Goal: Task Accomplishment & Management: Use online tool/utility

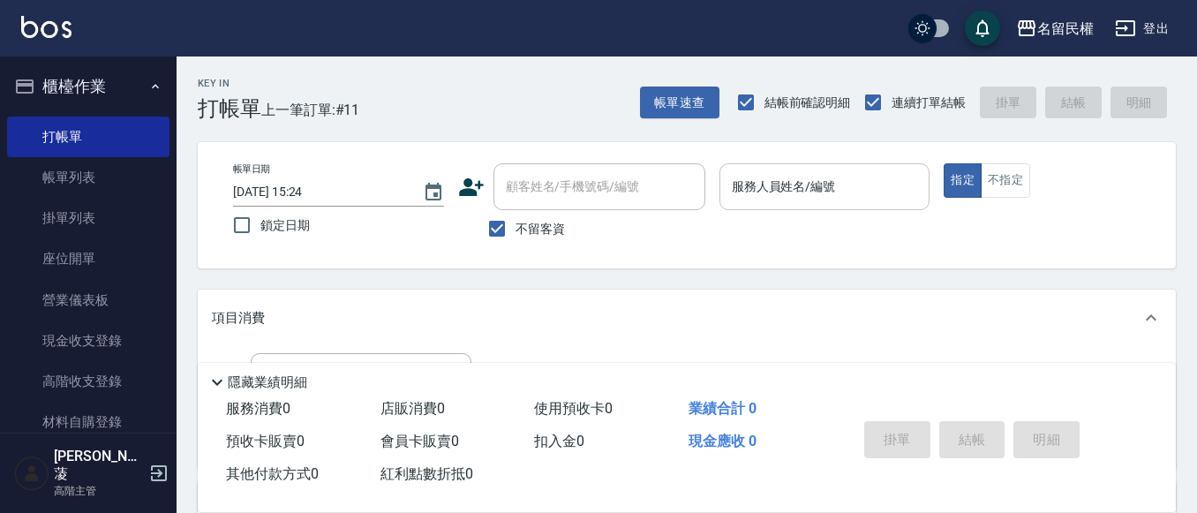
click at [819, 197] on input "服務人員姓名/編號" at bounding box center [824, 186] width 195 height 31
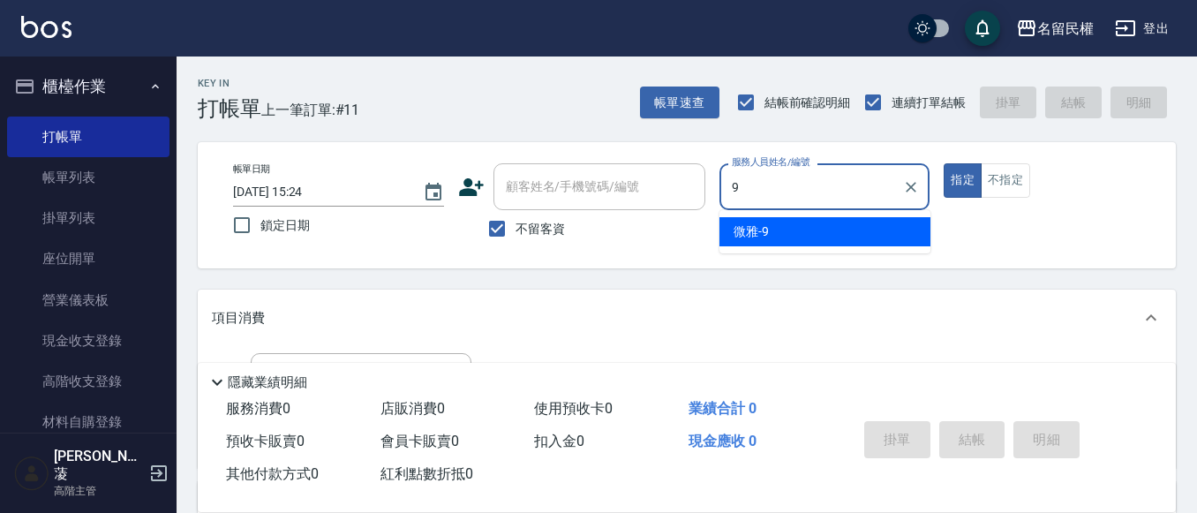
type input "微雅-9"
type button "true"
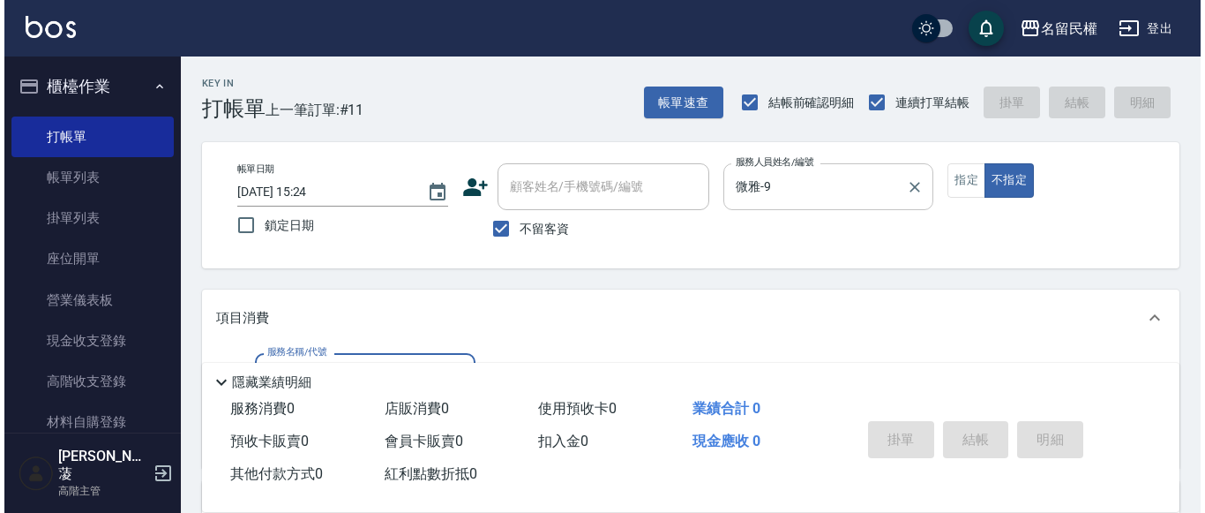
scroll to position [176, 0]
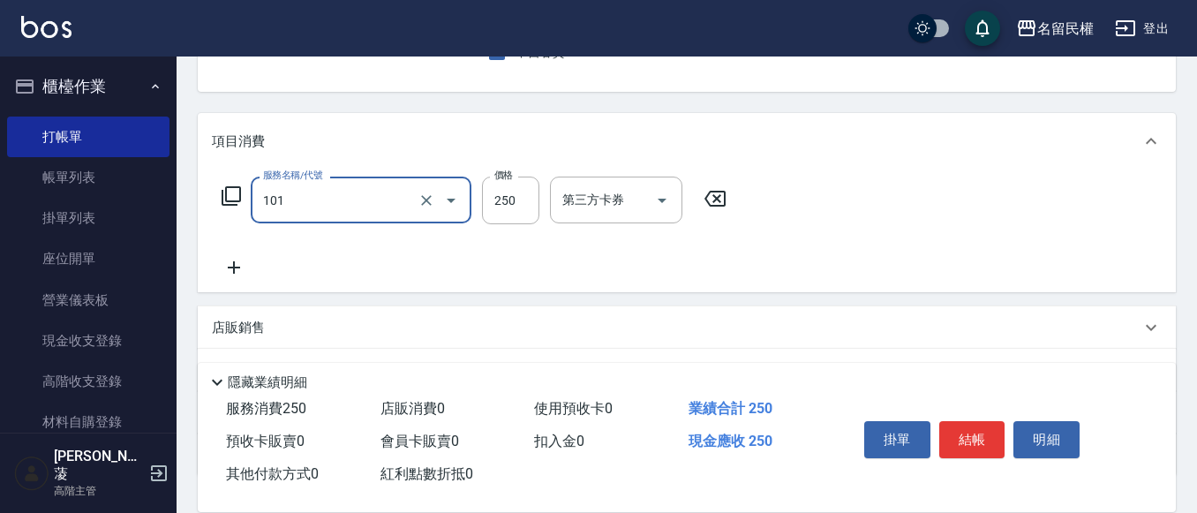
type input "不指定洗髮(101)"
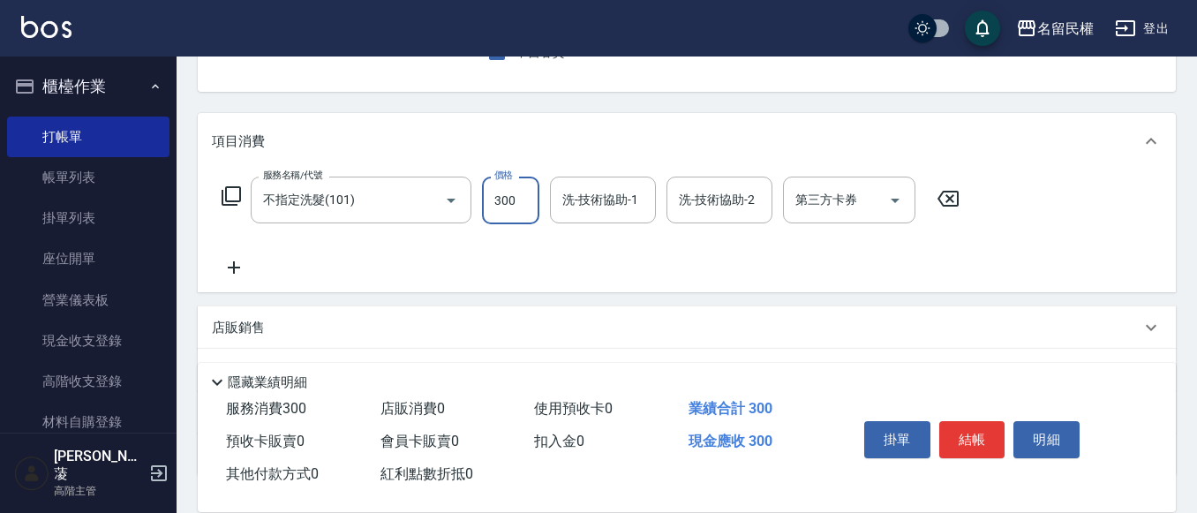
type input "300"
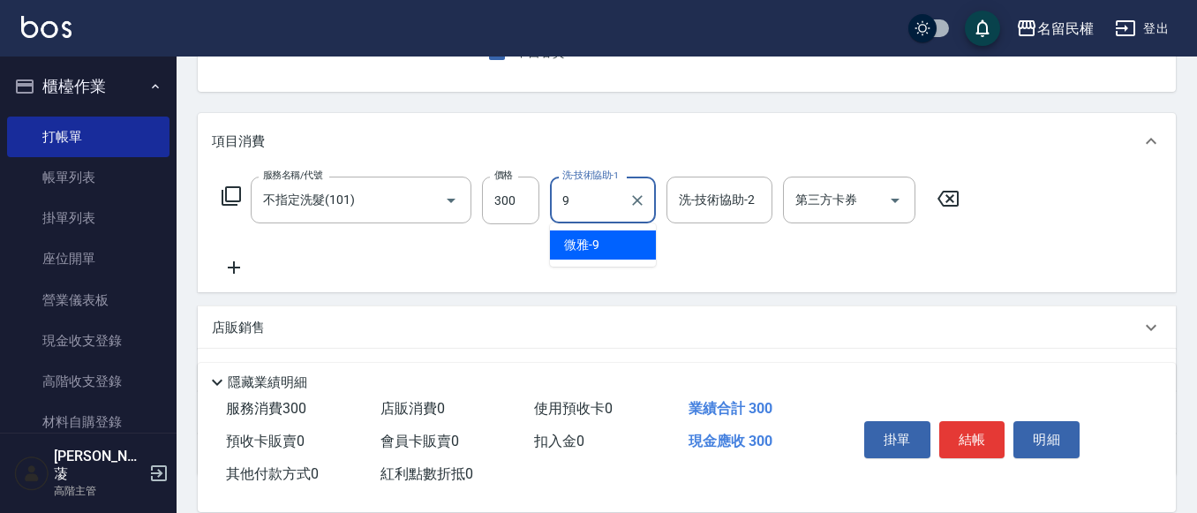
type input "微雅-9"
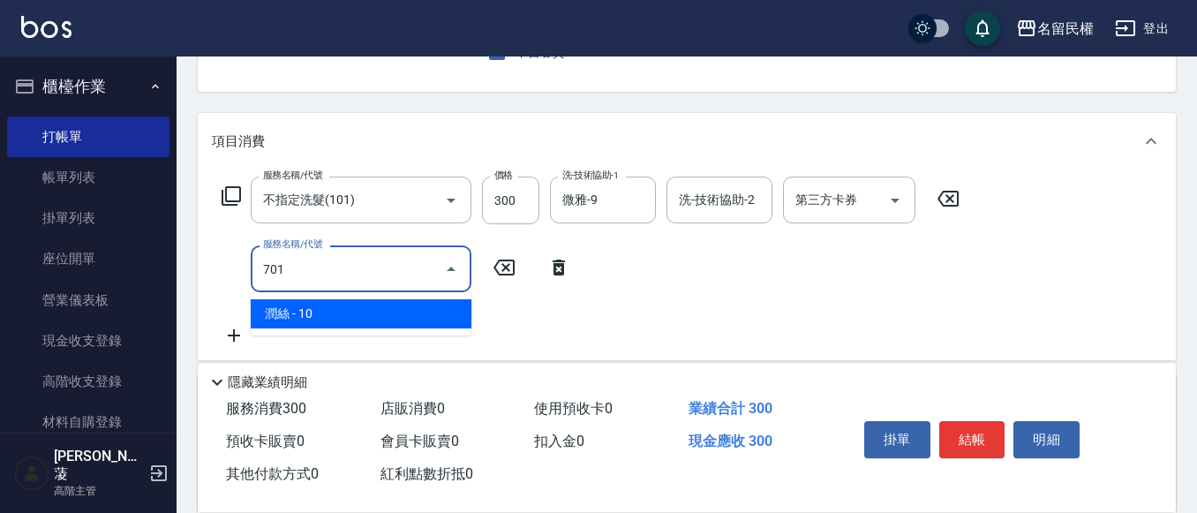
type input "潤絲(701)"
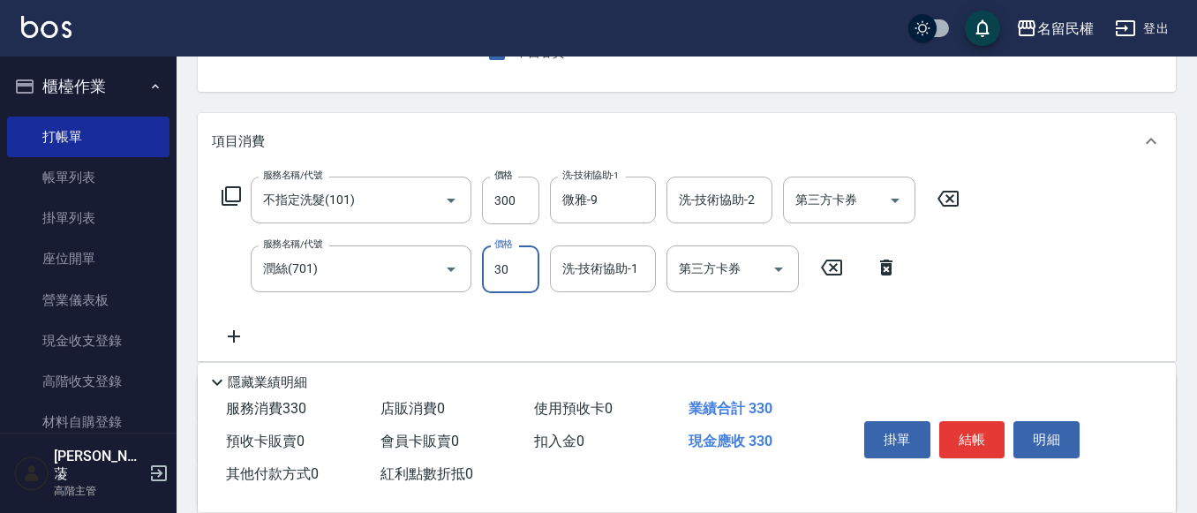
type input "30"
type input "微雅-9"
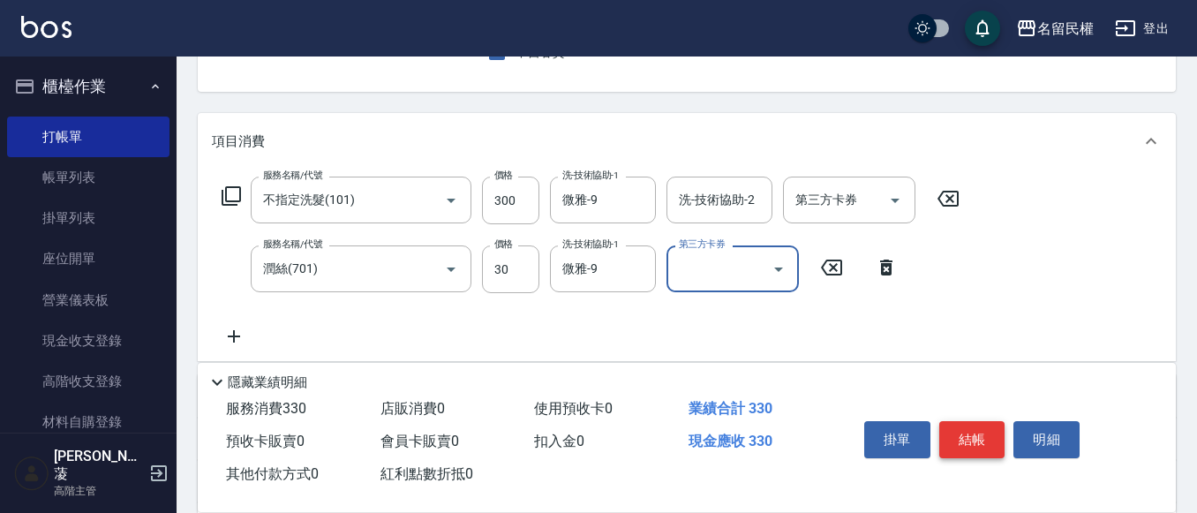
click at [968, 427] on button "結帳" at bounding box center [972, 439] width 66 height 37
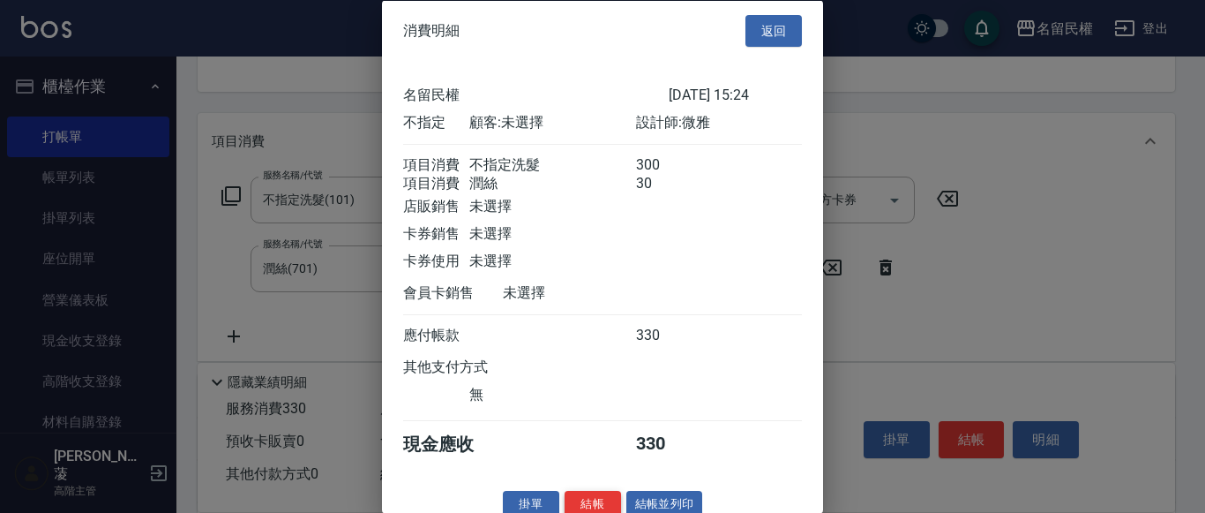
scroll to position [44, 0]
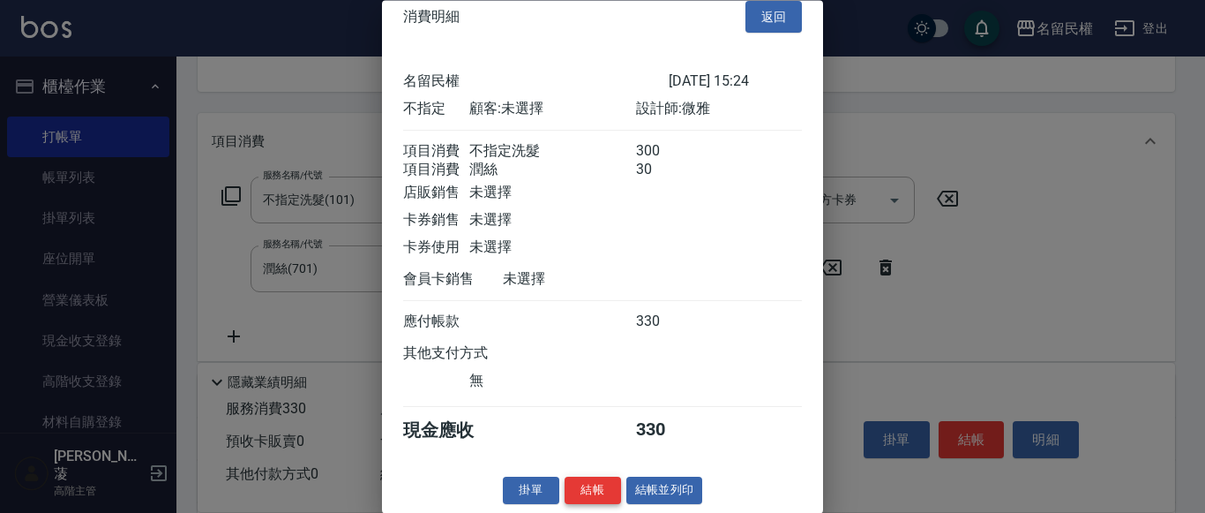
click at [606, 477] on button "結帳" at bounding box center [593, 490] width 56 height 27
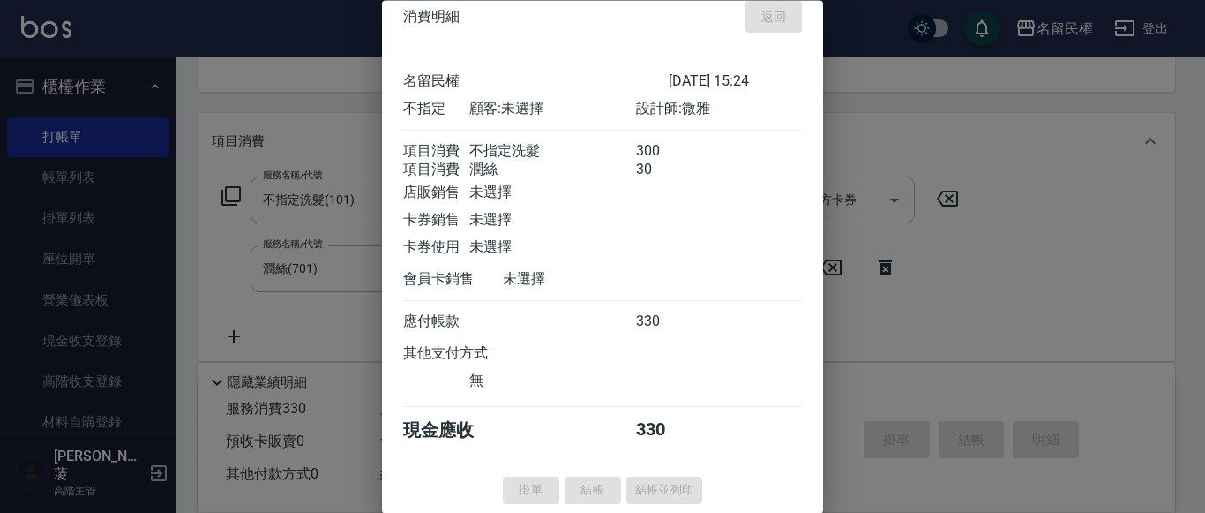
type input "[DATE] 16:21"
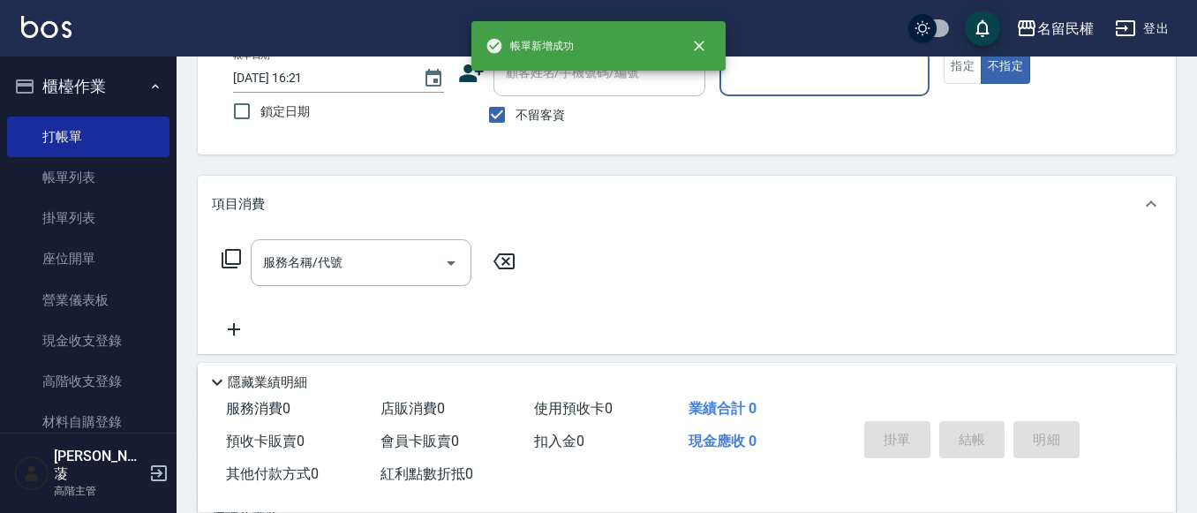
scroll to position [83, 0]
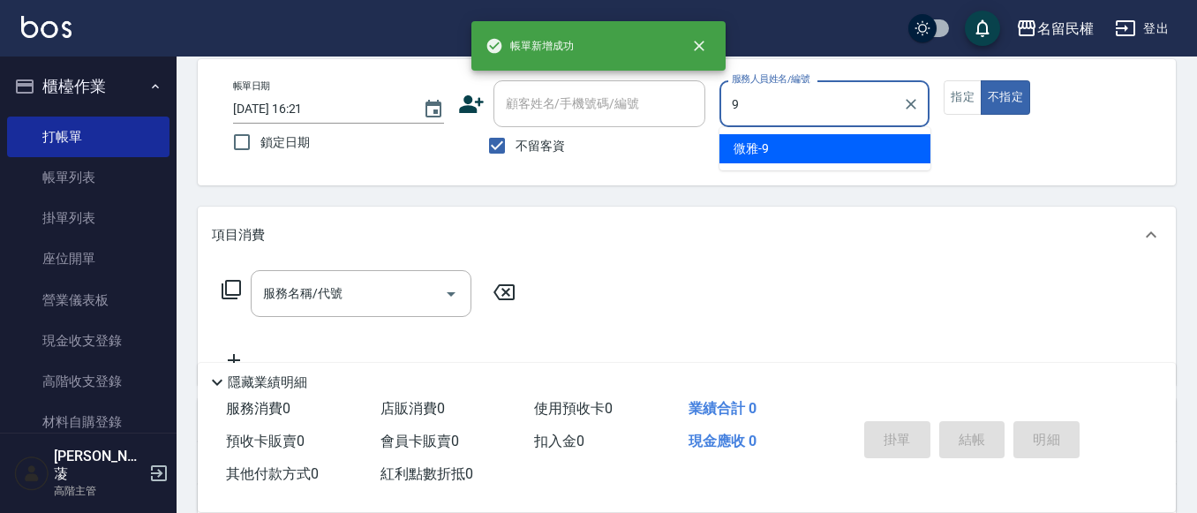
type input "微雅-9"
type button "false"
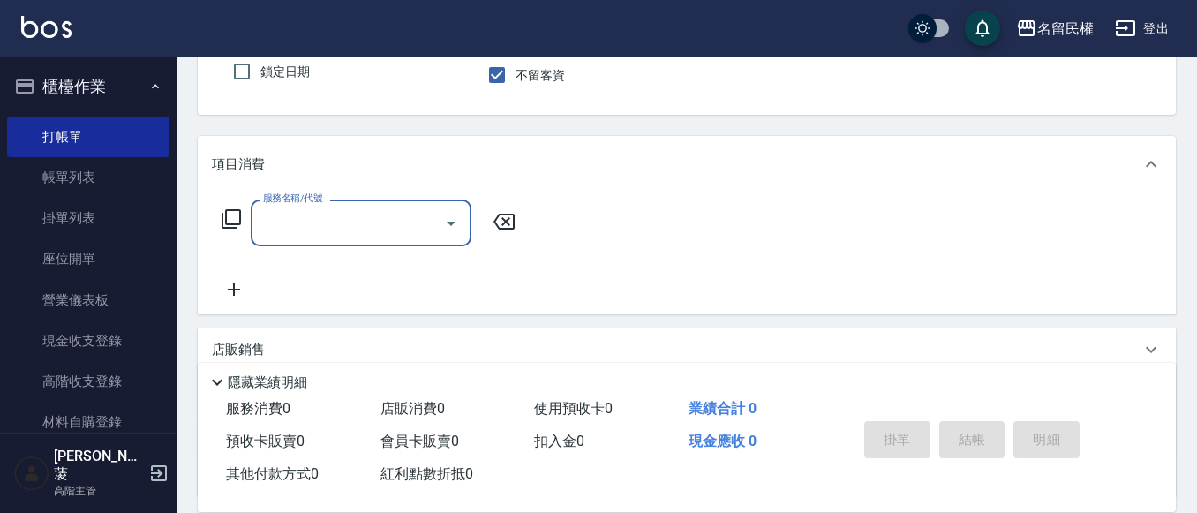
scroll to position [259, 0]
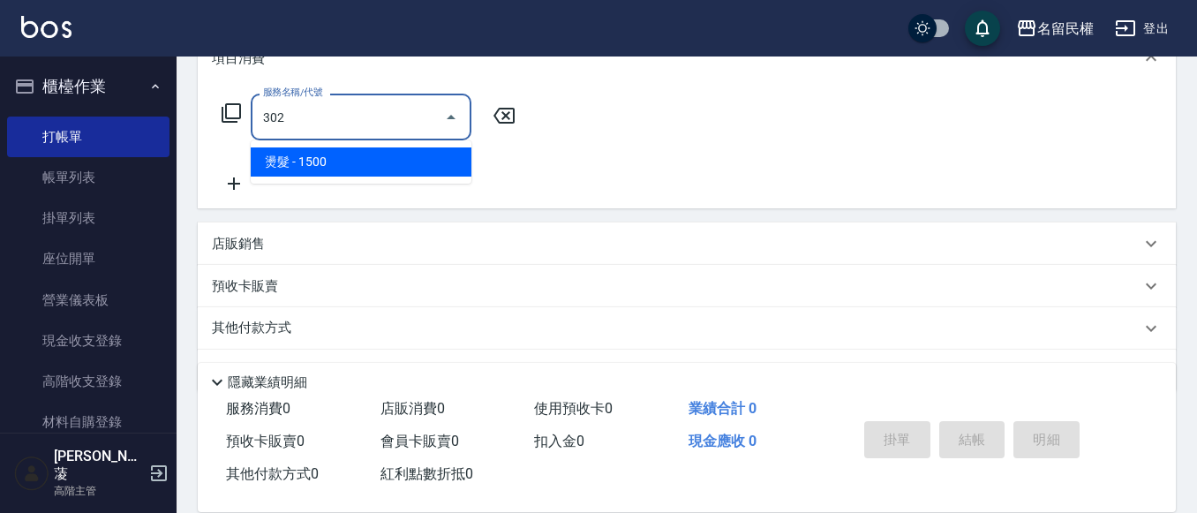
type input "燙髮(302)"
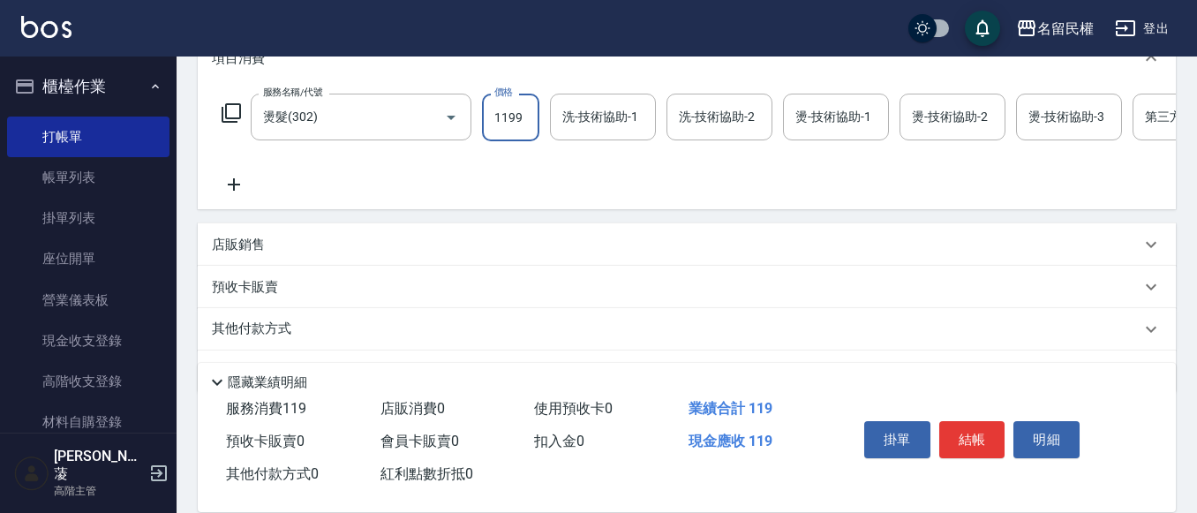
type input "1199"
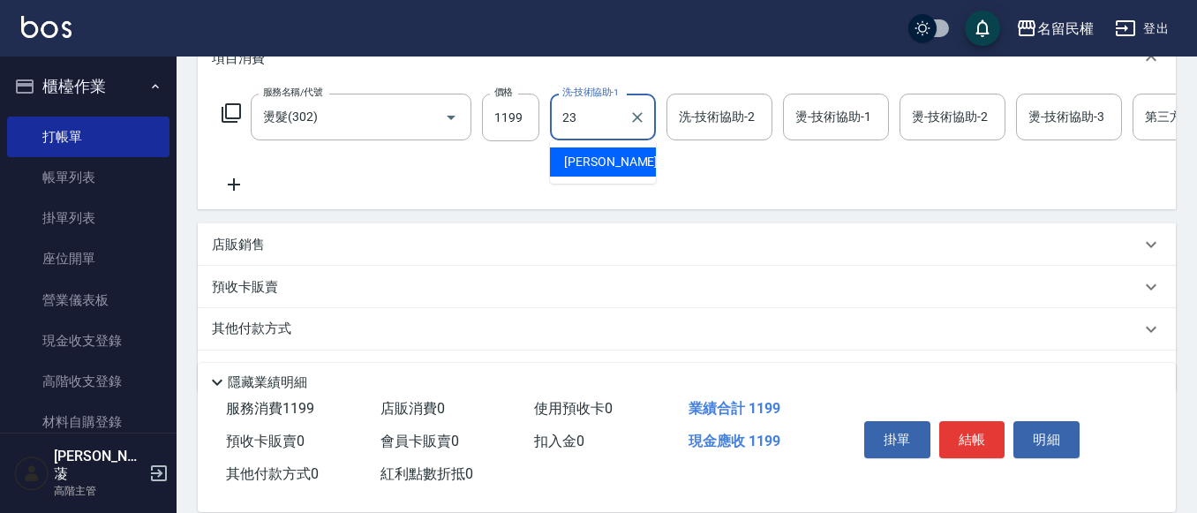
type input "[PERSON_NAME]-23"
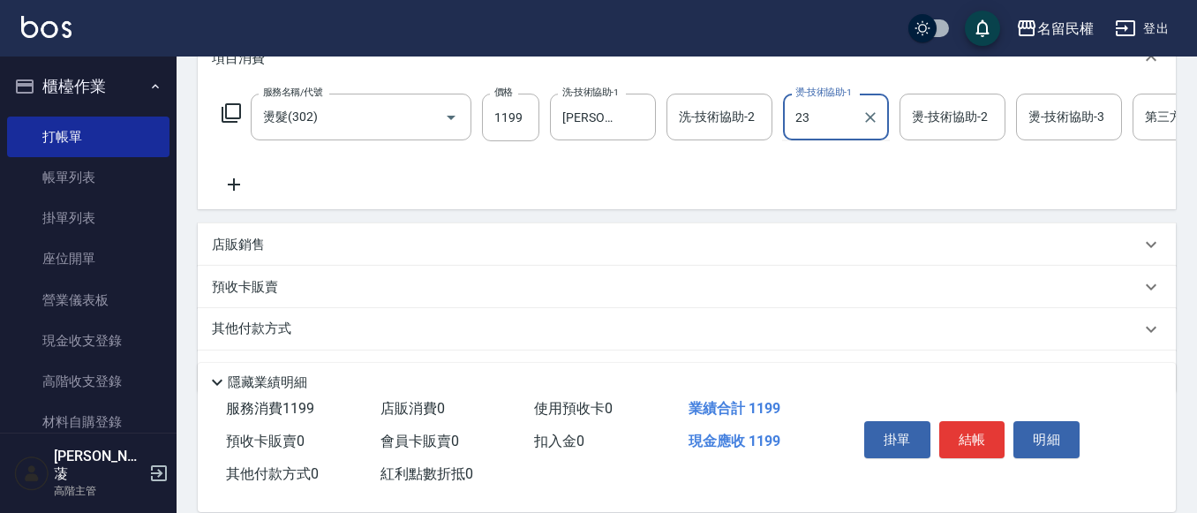
type input "[PERSON_NAME]-23"
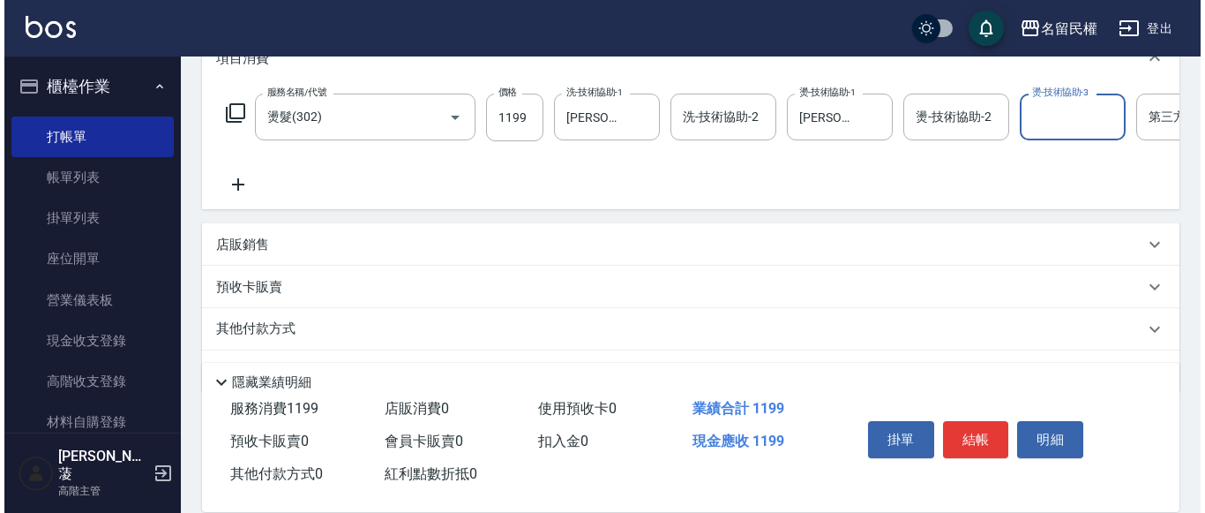
scroll to position [0, 55]
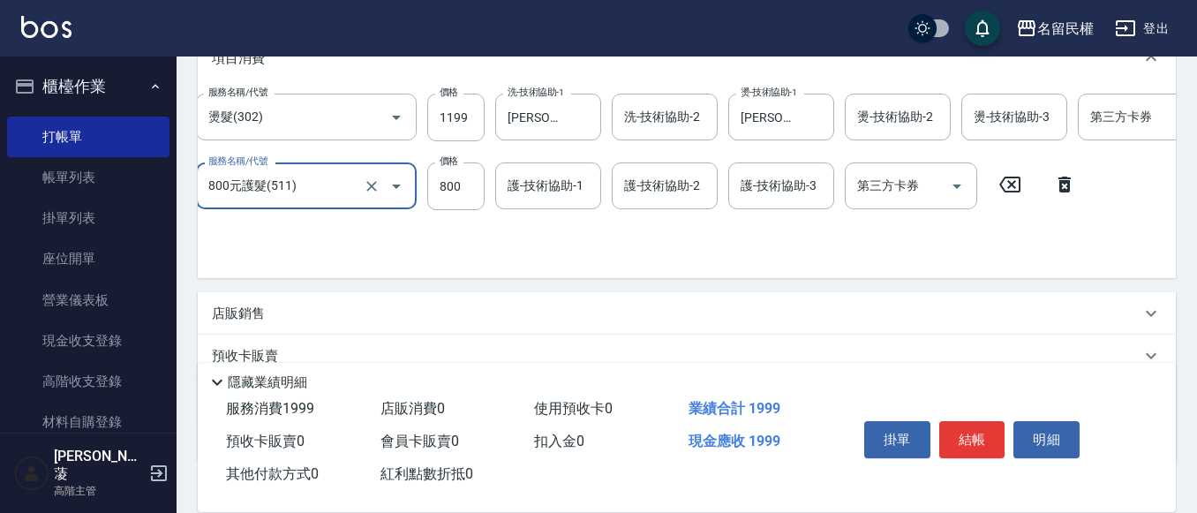
type input "800元護髮(511)"
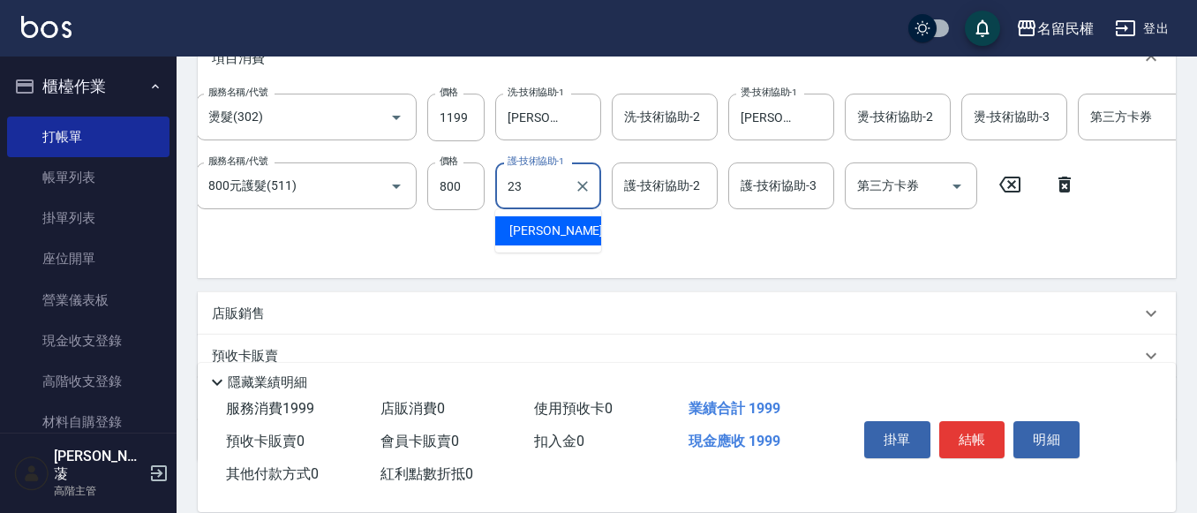
type input "[PERSON_NAME]-23"
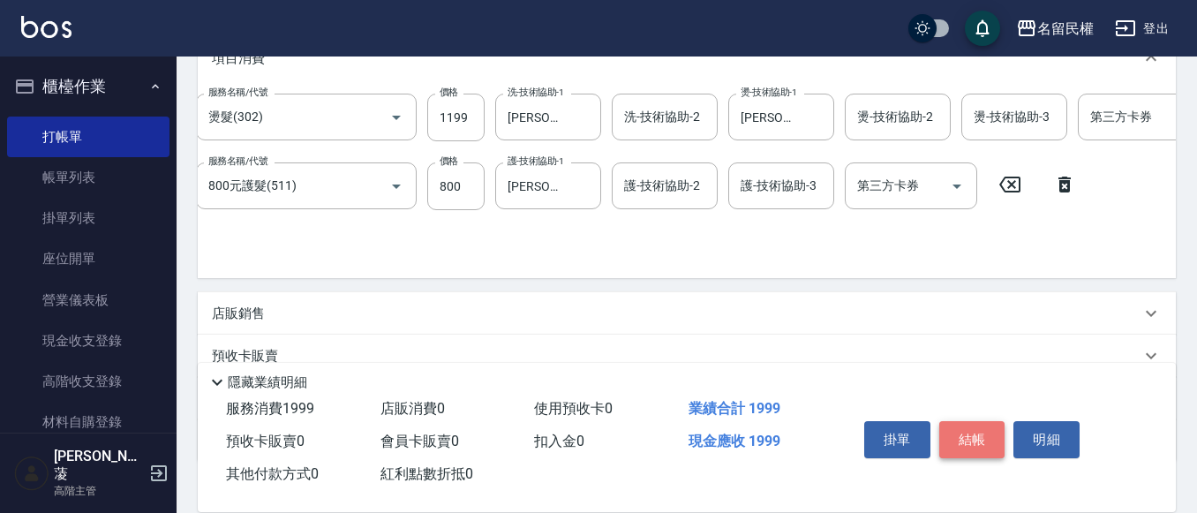
click at [965, 439] on button "結帳" at bounding box center [972, 439] width 66 height 37
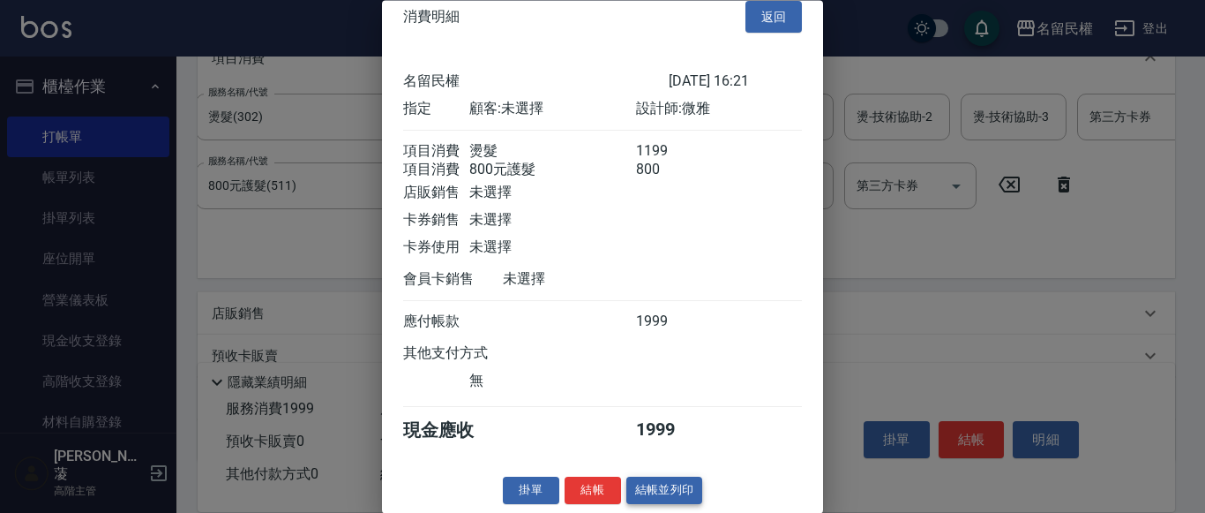
scroll to position [44, 0]
click at [590, 487] on button "結帳" at bounding box center [593, 490] width 56 height 27
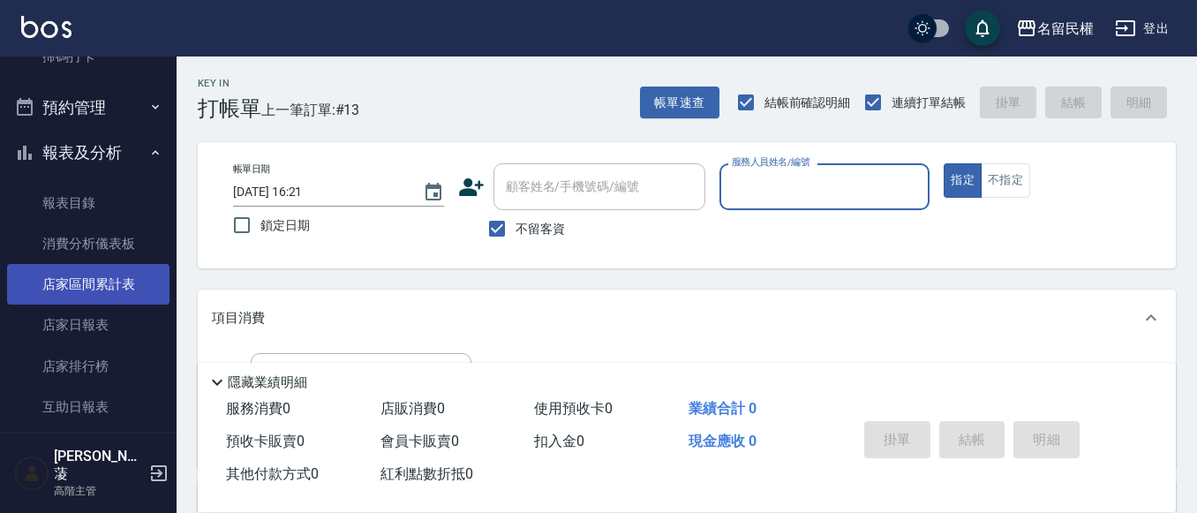
scroll to position [529, 0]
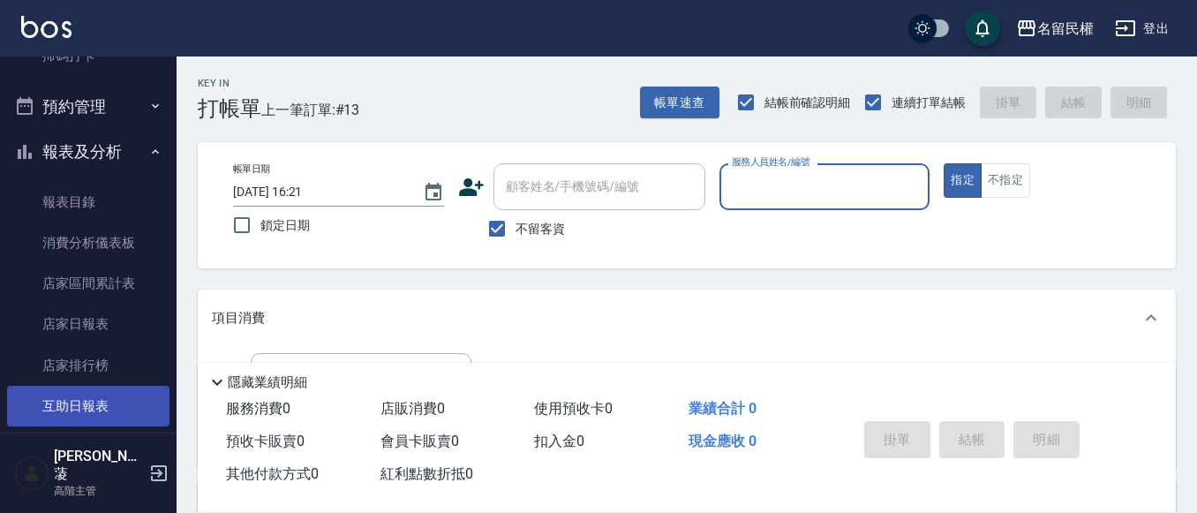
click at [97, 416] on link "互助日報表" at bounding box center [88, 406] width 162 height 41
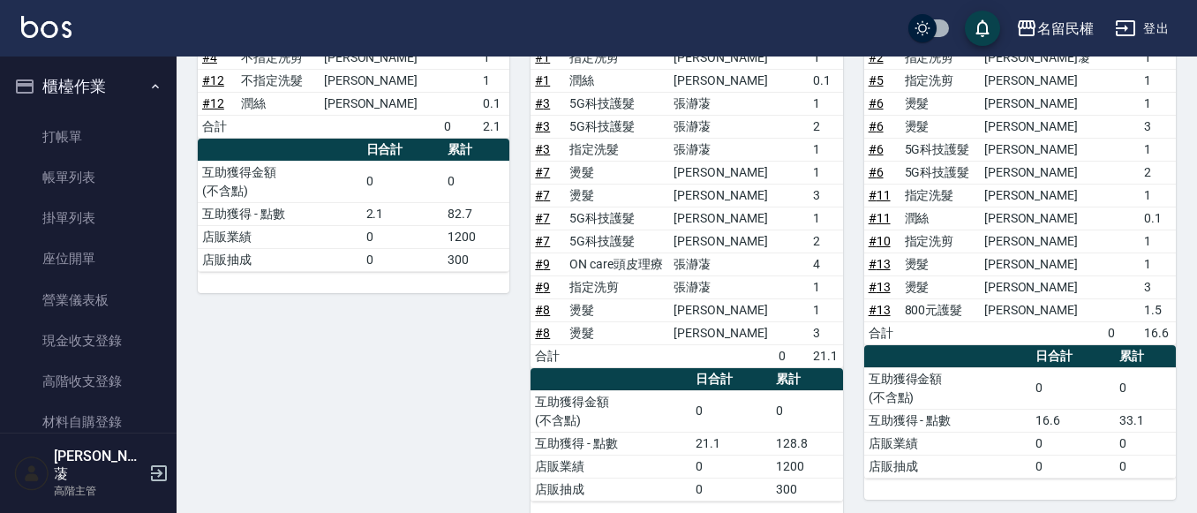
scroll to position [314, 0]
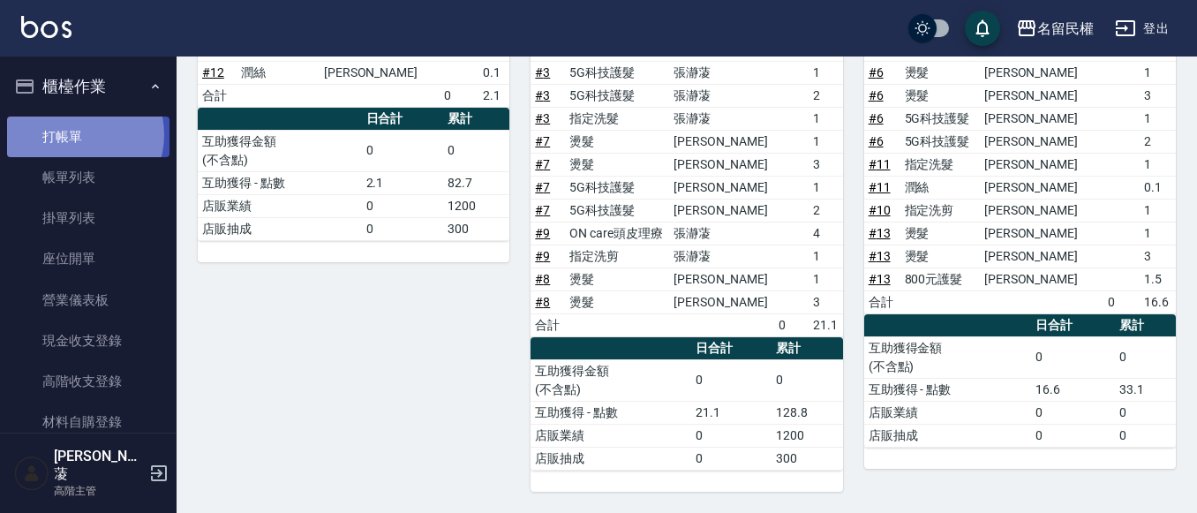
click at [77, 134] on link "打帳單" at bounding box center [88, 136] width 162 height 41
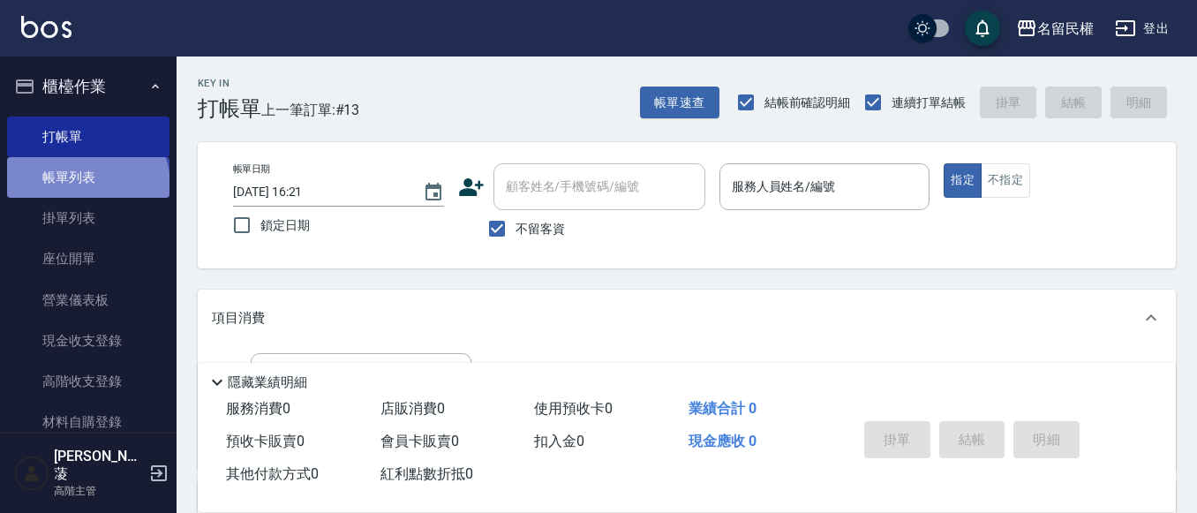
click at [86, 185] on link "帳單列表" at bounding box center [88, 177] width 162 height 41
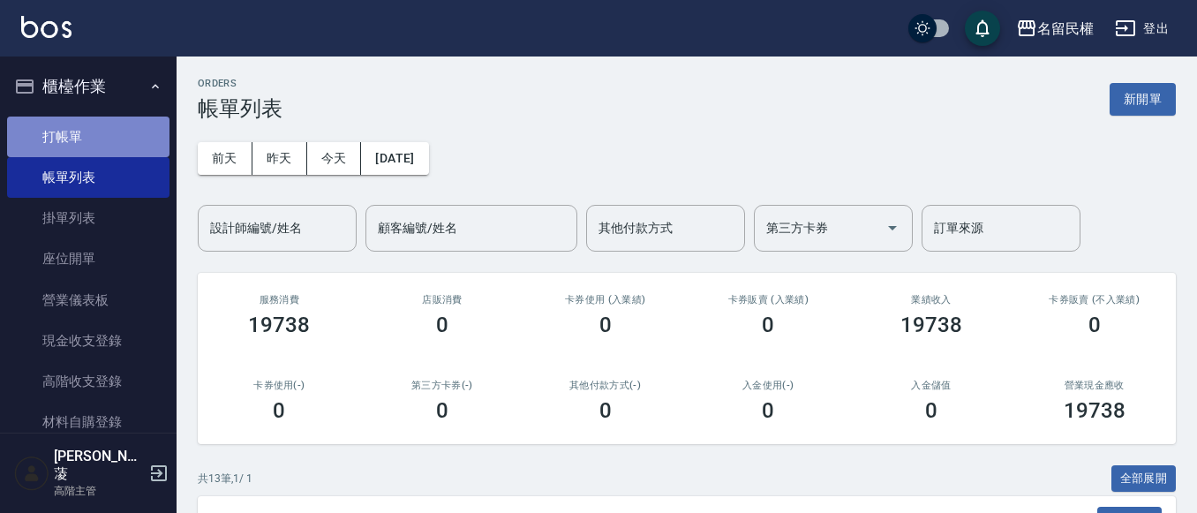
click at [105, 144] on link "打帳單" at bounding box center [88, 136] width 162 height 41
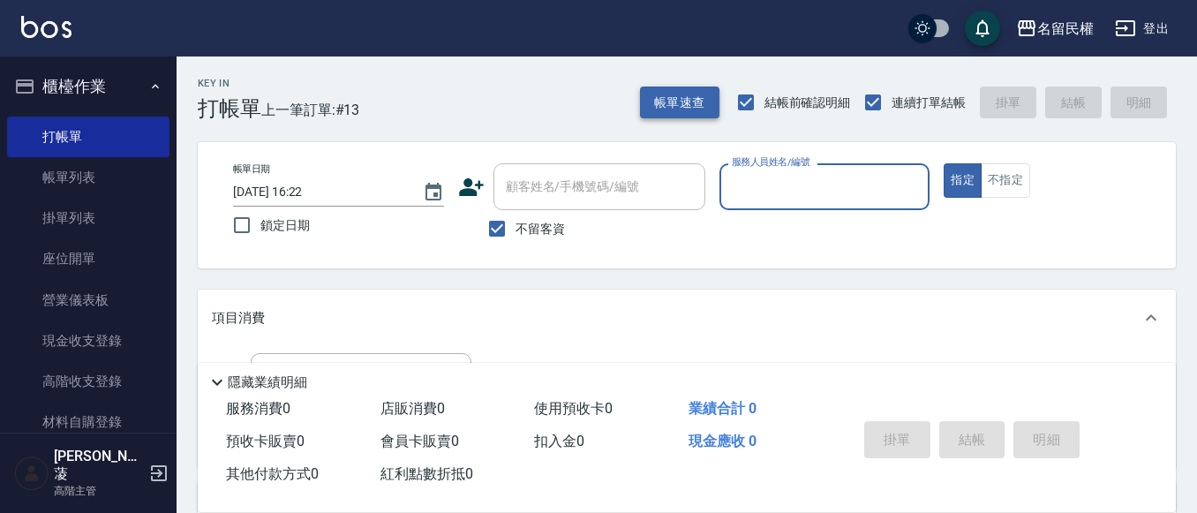
click at [701, 101] on button "帳單速查" at bounding box center [679, 102] width 79 height 33
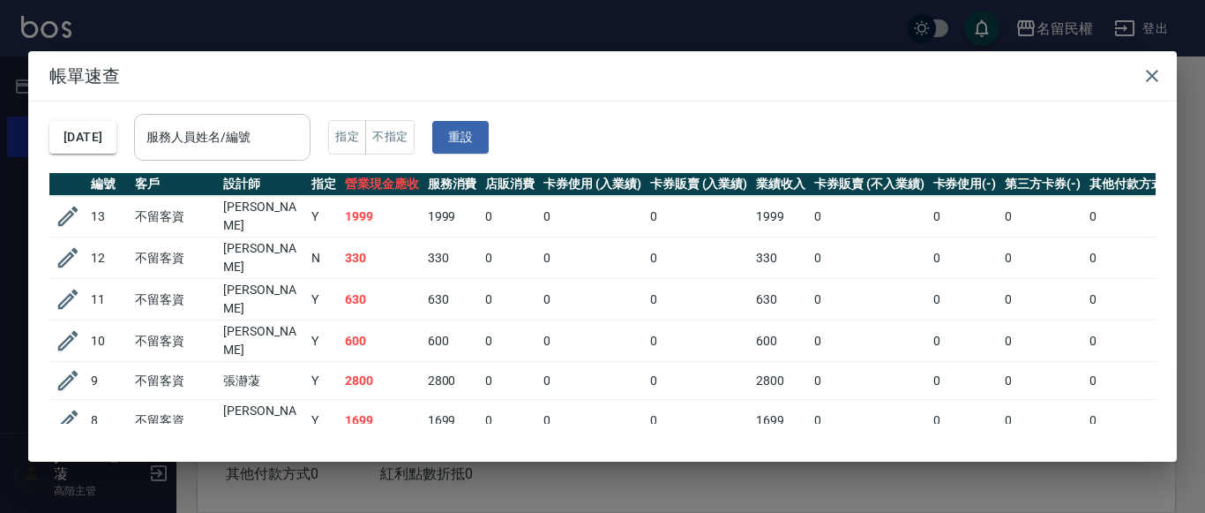
click at [276, 142] on input "服務人員姓名/編號" at bounding box center [222, 137] width 161 height 31
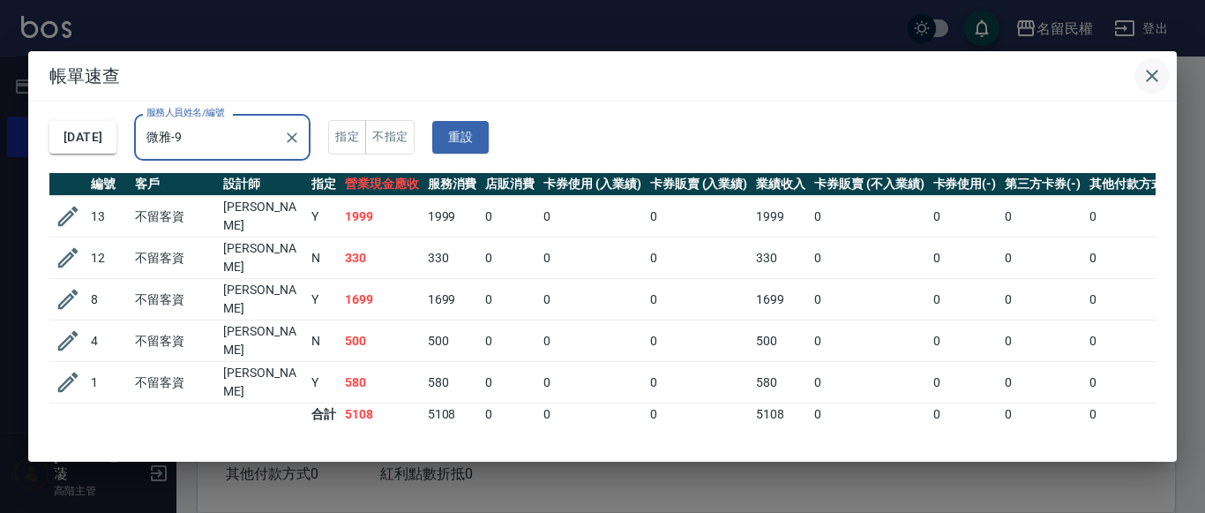
type input "微雅-9"
click at [1146, 73] on icon "button" at bounding box center [1152, 75] width 21 height 21
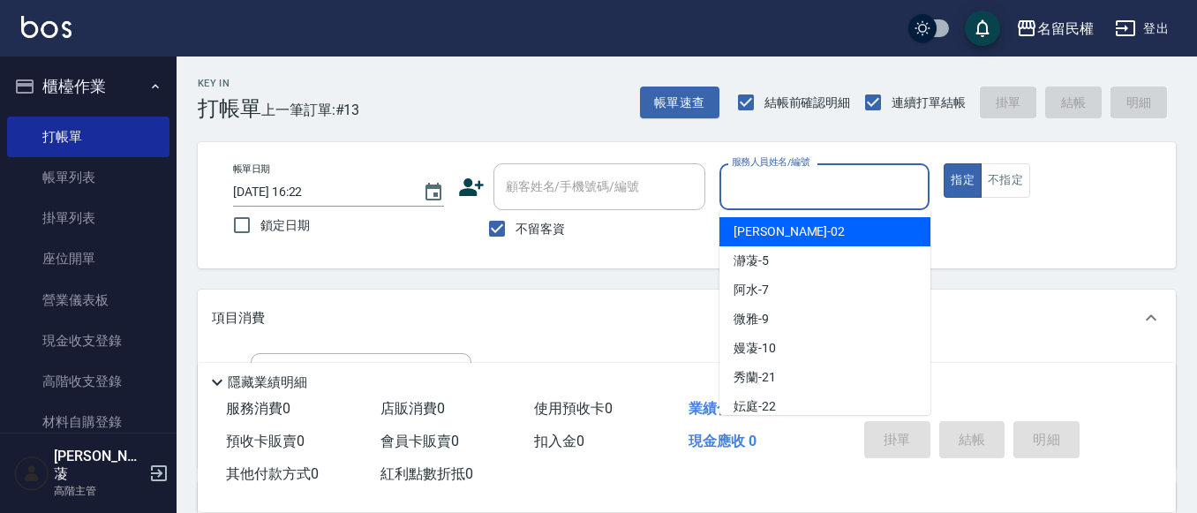
click at [758, 195] on input "服務人員姓名/編號" at bounding box center [824, 186] width 195 height 31
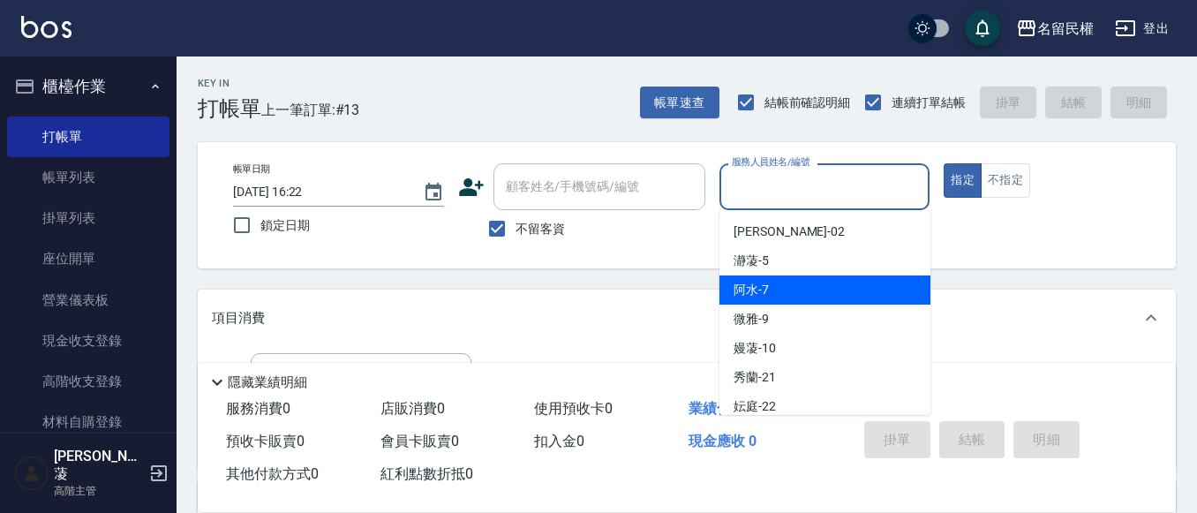
click at [785, 284] on div "阿水 -7" at bounding box center [824, 289] width 211 height 29
type input "阿水-7"
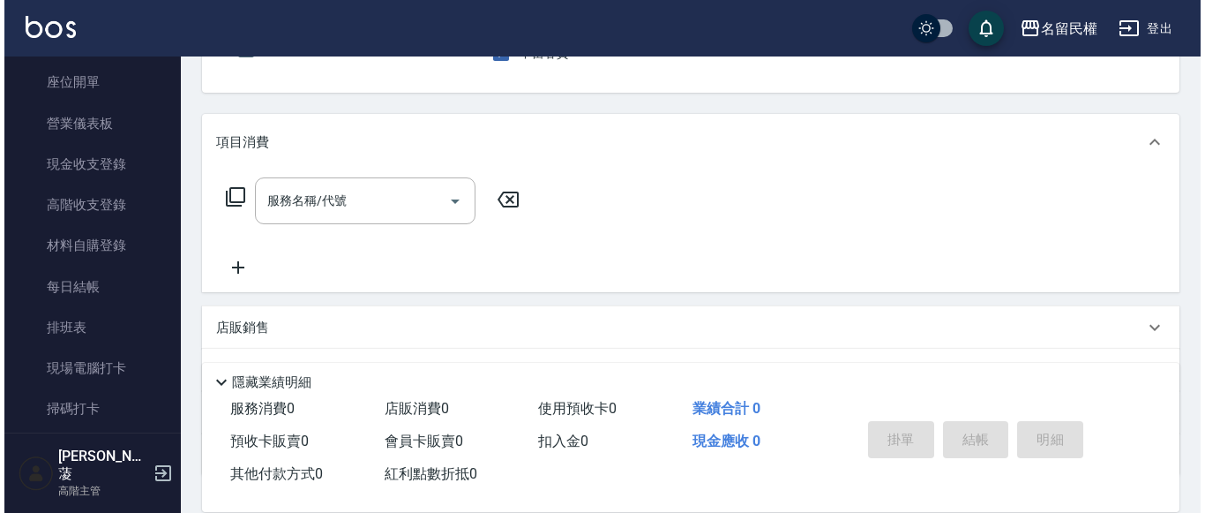
scroll to position [176, 0]
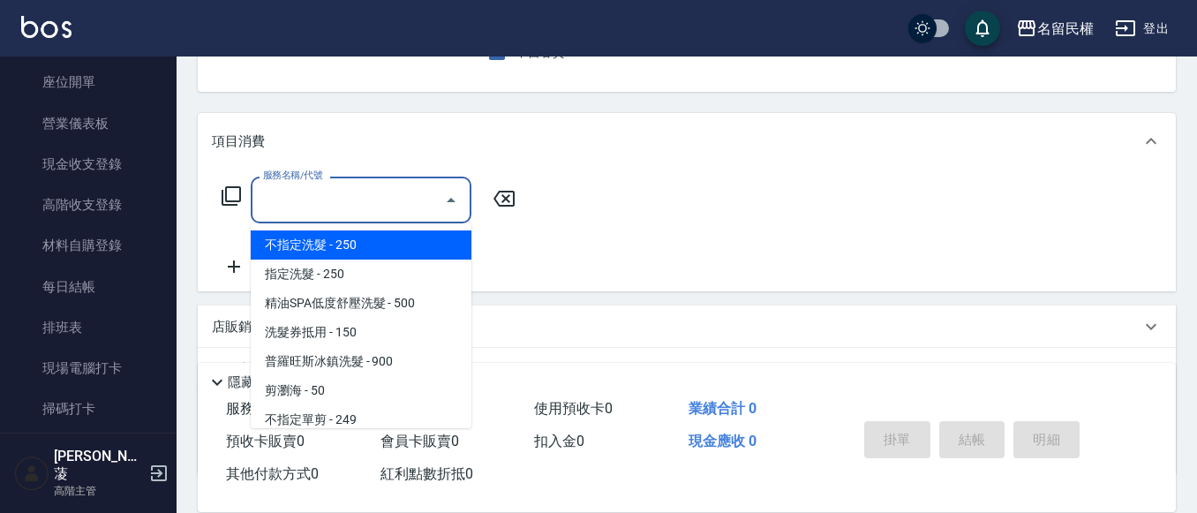
click at [284, 209] on input "服務名稱/代號" at bounding box center [348, 199] width 178 height 31
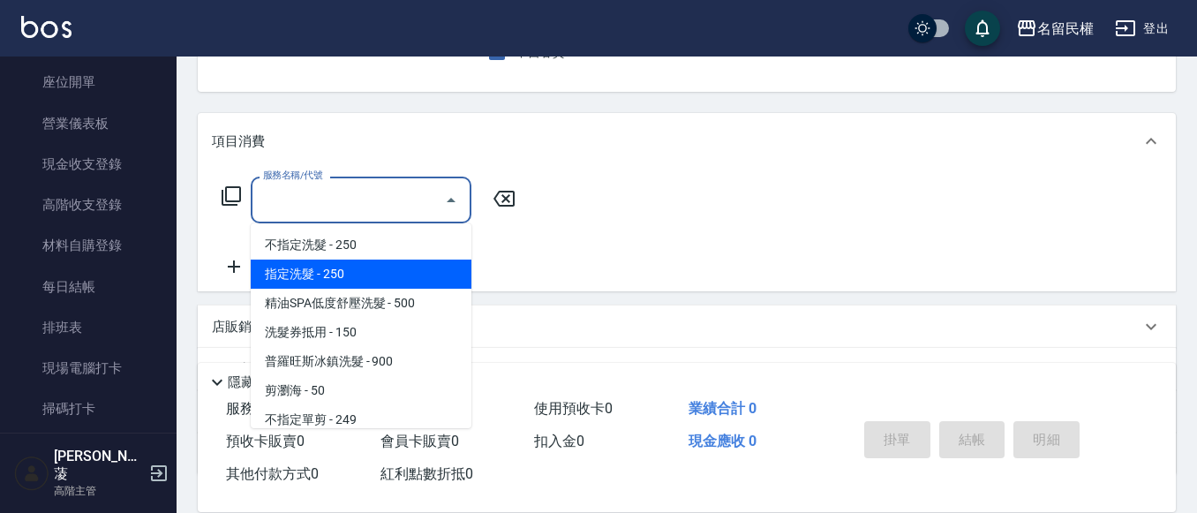
drag, startPoint x: 352, startPoint y: 279, endPoint x: 380, endPoint y: 198, distance: 86.0
click at [356, 259] on span "指定洗髮 - 250" at bounding box center [361, 273] width 221 height 29
type input "指定洗髮(102)"
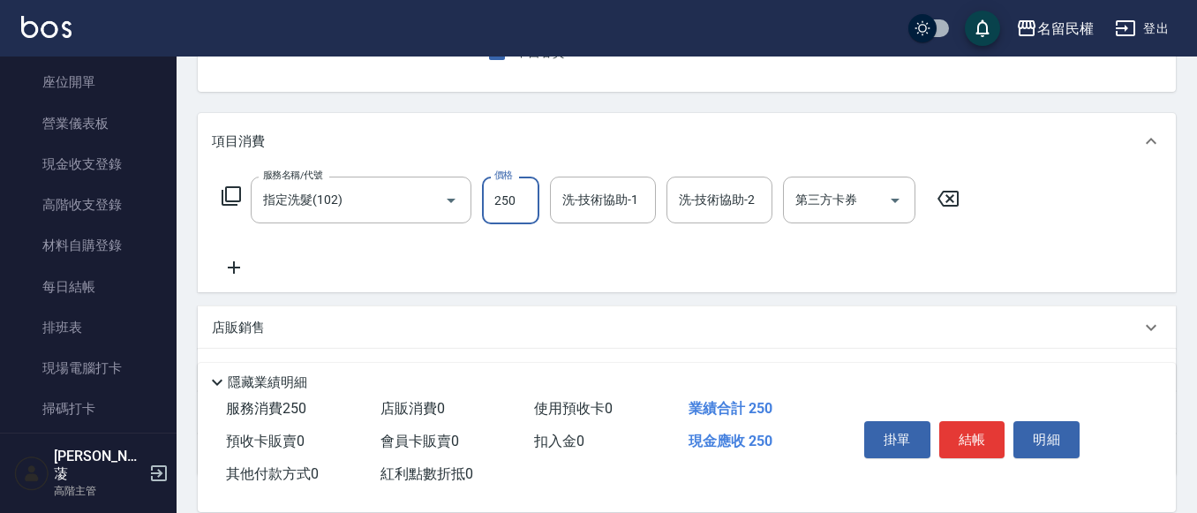
click at [505, 205] on input "250" at bounding box center [510, 200] width 57 height 48
type input "300"
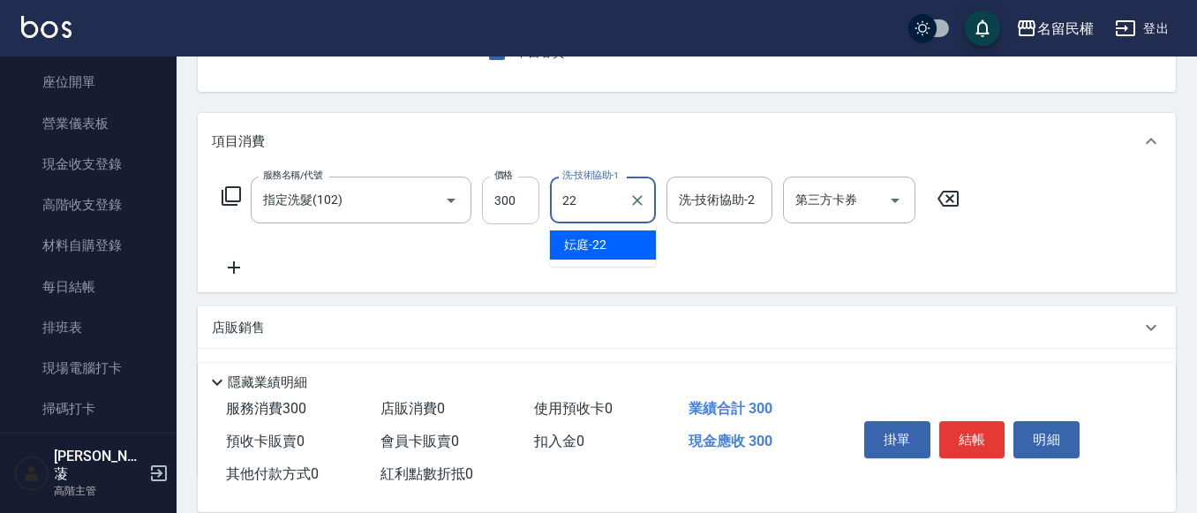
type input "妘庭-22"
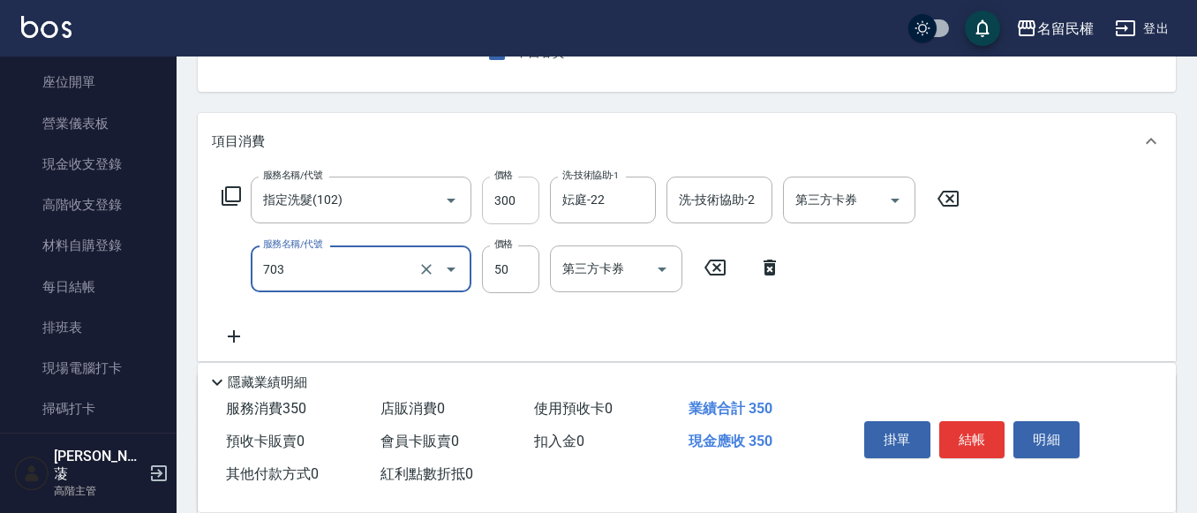
type input "青捲/吹捲/夾直/電棒/夾玉米鬚(703)"
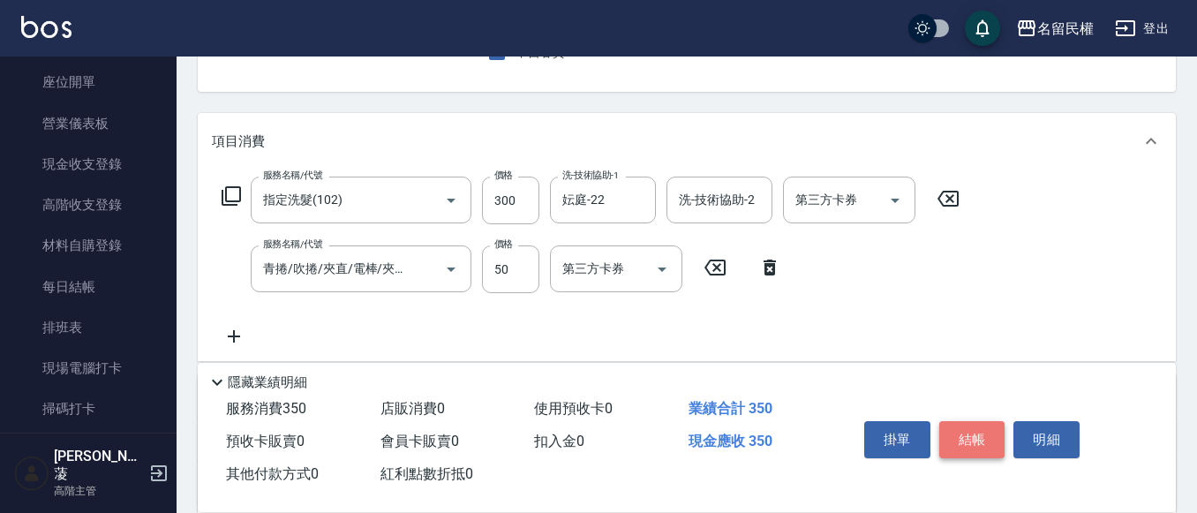
click at [970, 430] on button "結帳" at bounding box center [972, 439] width 66 height 37
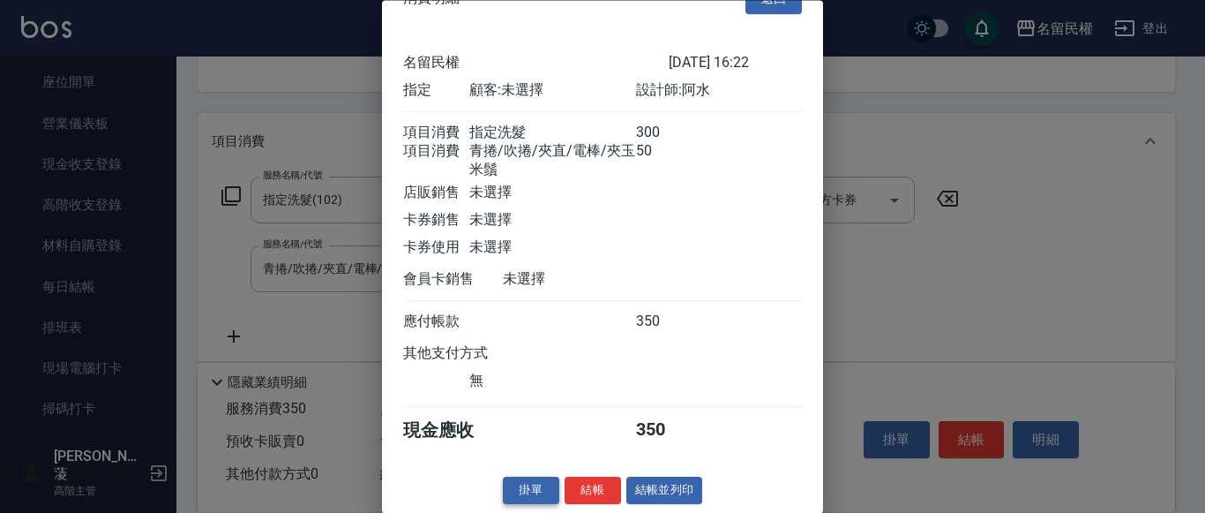
scroll to position [65, 0]
click at [574, 485] on button "結帳" at bounding box center [593, 490] width 56 height 27
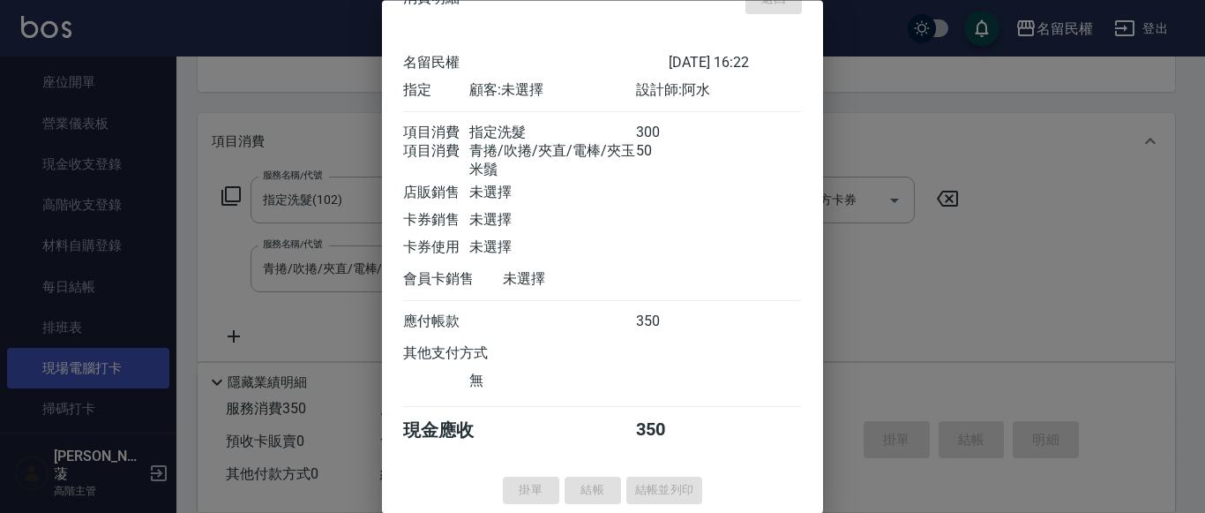
type input "[DATE] 17:00"
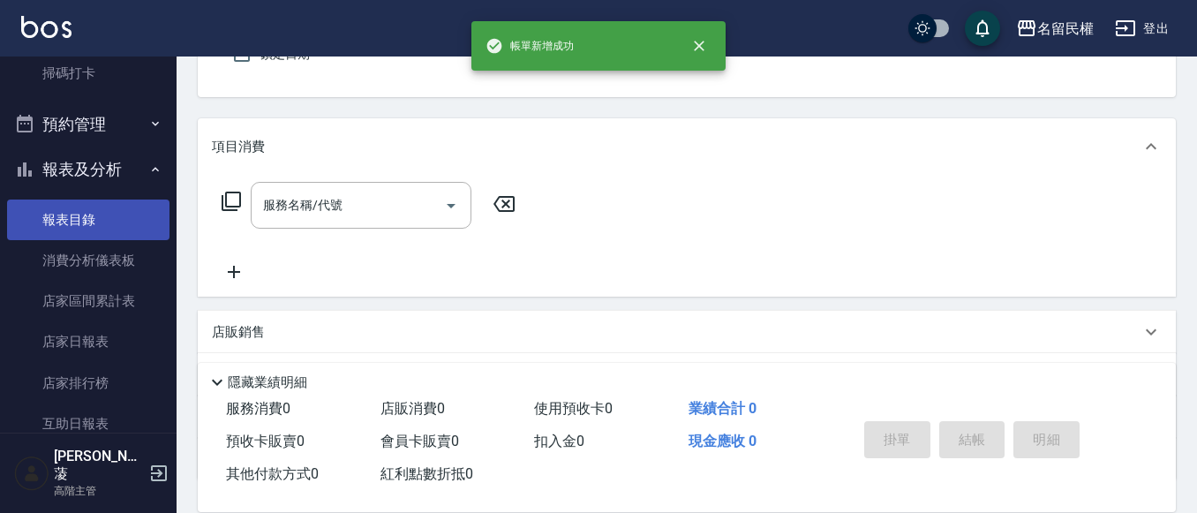
scroll to position [618, 0]
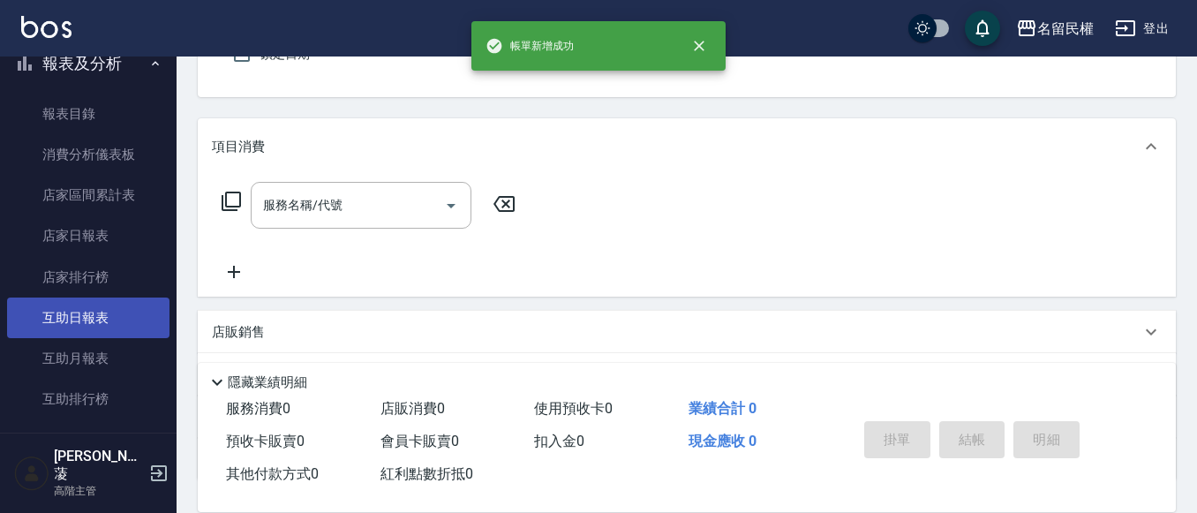
click at [116, 310] on link "互助日報表" at bounding box center [88, 317] width 162 height 41
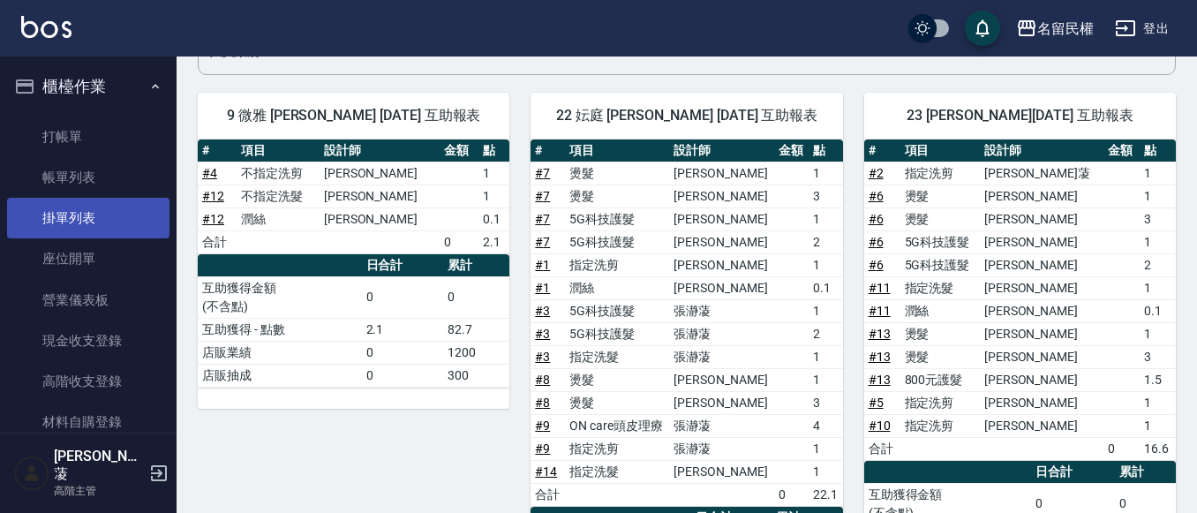
scroll to position [161, 0]
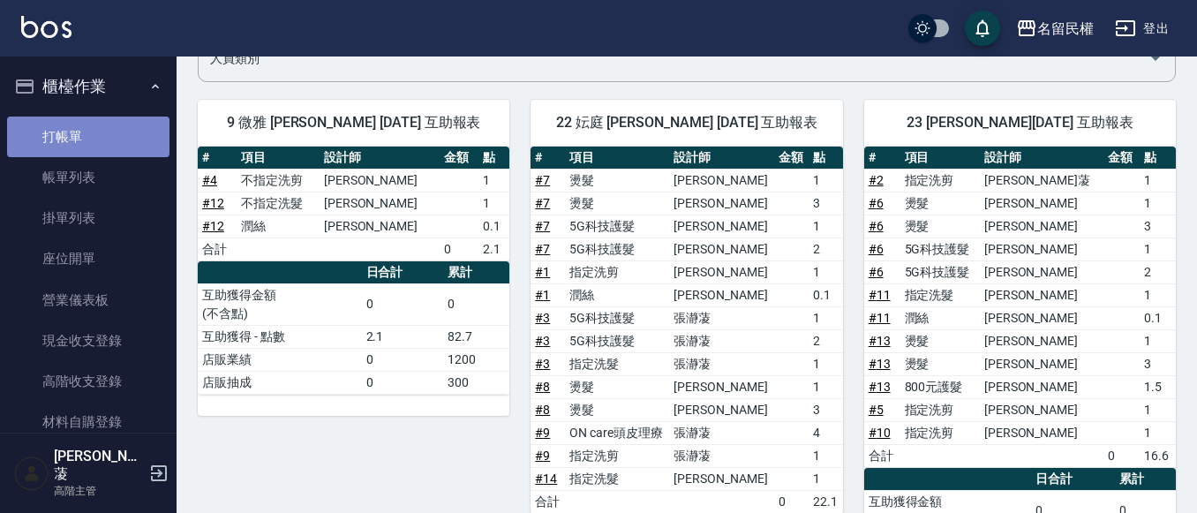
click at [114, 140] on link "打帳單" at bounding box center [88, 136] width 162 height 41
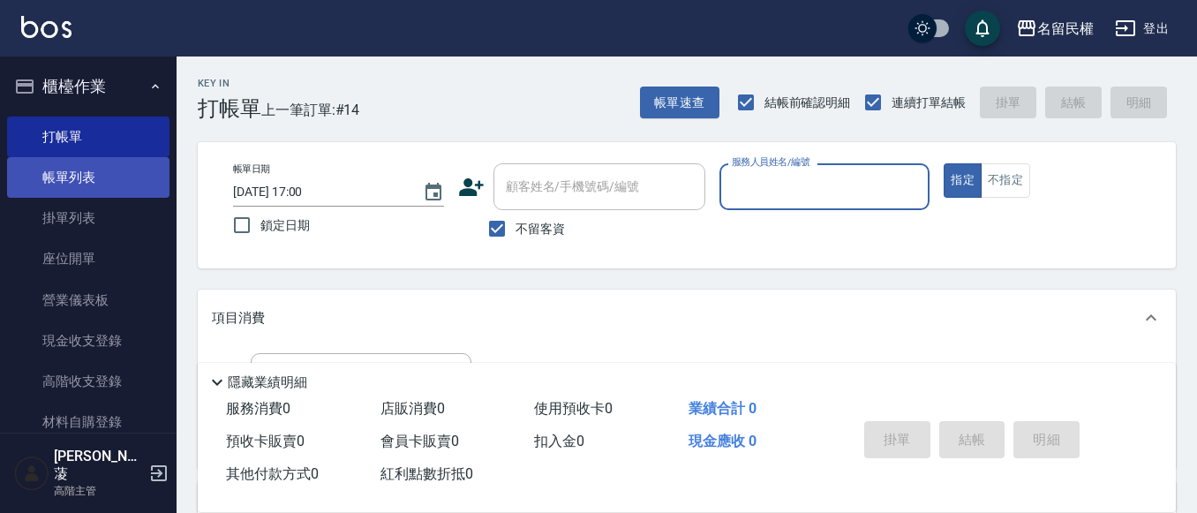
click at [64, 166] on link "帳單列表" at bounding box center [88, 177] width 162 height 41
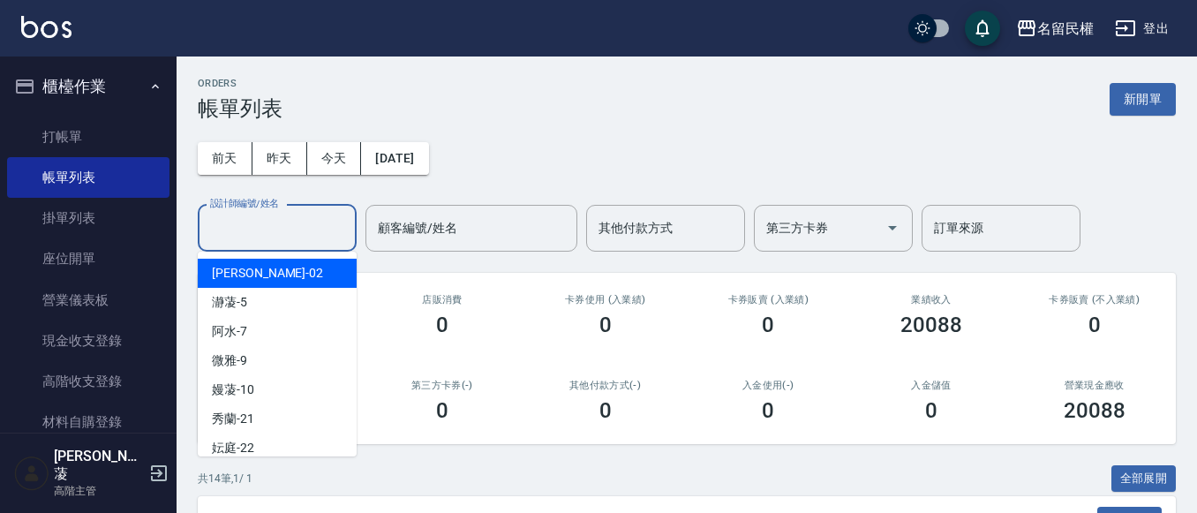
click at [287, 240] on input "設計師編號/姓名" at bounding box center [277, 228] width 143 height 31
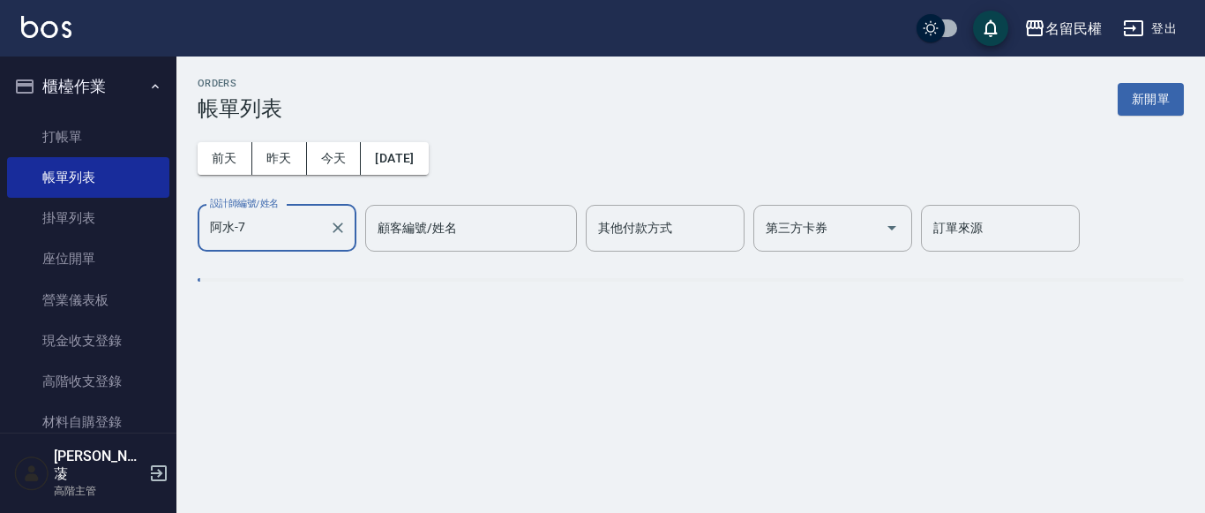
type input "阿水-7"
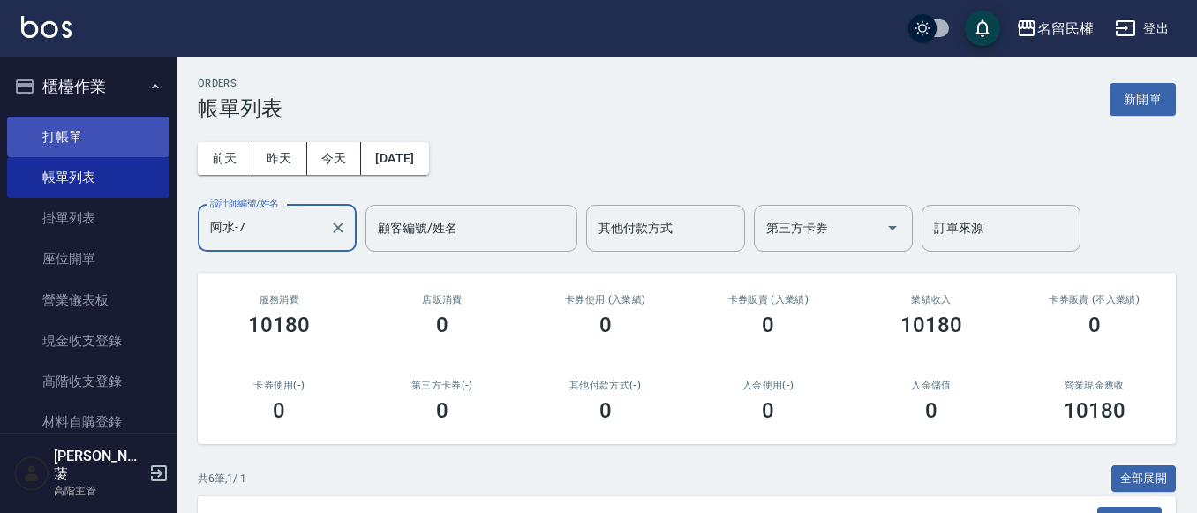
click at [124, 139] on link "打帳單" at bounding box center [88, 136] width 162 height 41
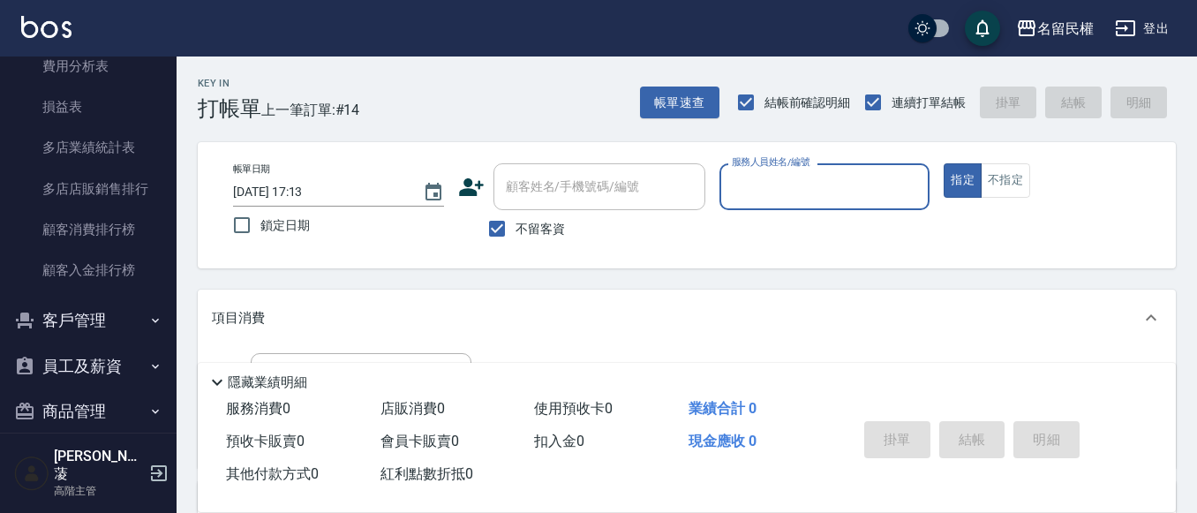
scroll to position [2273, 0]
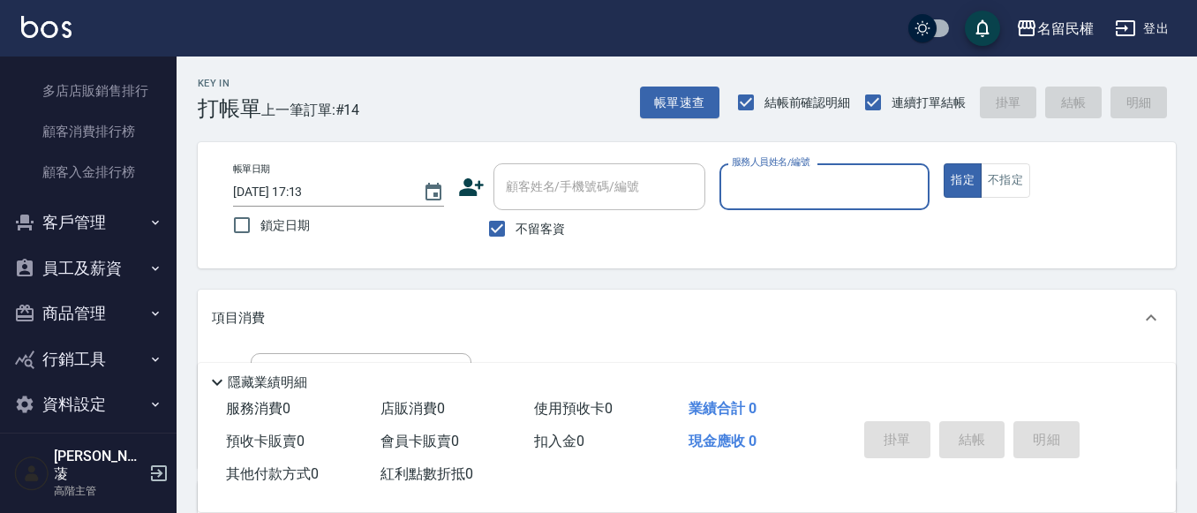
drag, startPoint x: 79, startPoint y: 265, endPoint x: 81, endPoint y: 302, distance: 37.1
click at [79, 267] on button "員工及薪資" at bounding box center [88, 268] width 162 height 46
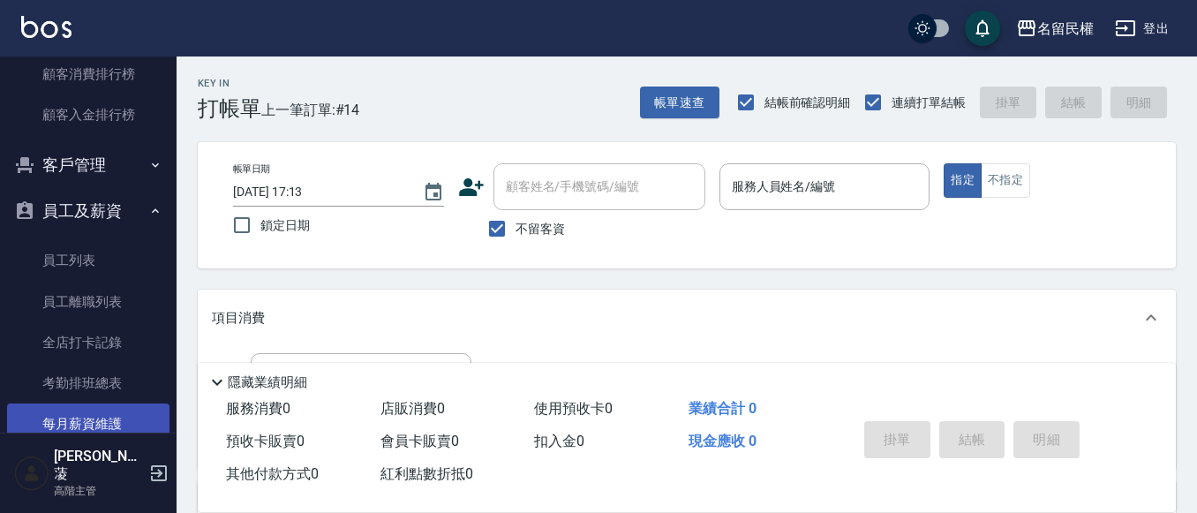
scroll to position [2361, 0]
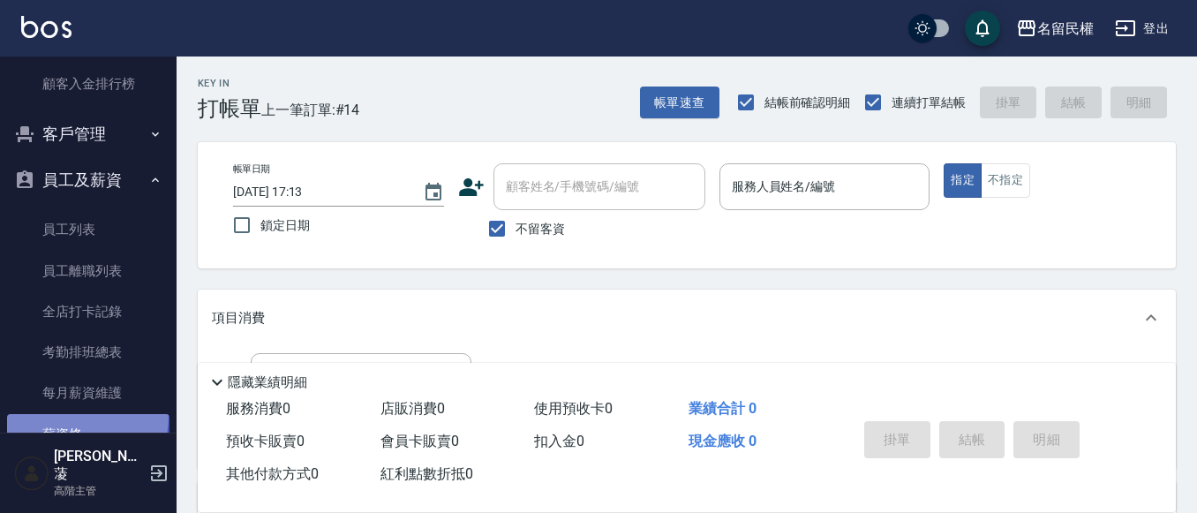
click at [57, 415] on link "薪資條" at bounding box center [88, 434] width 162 height 41
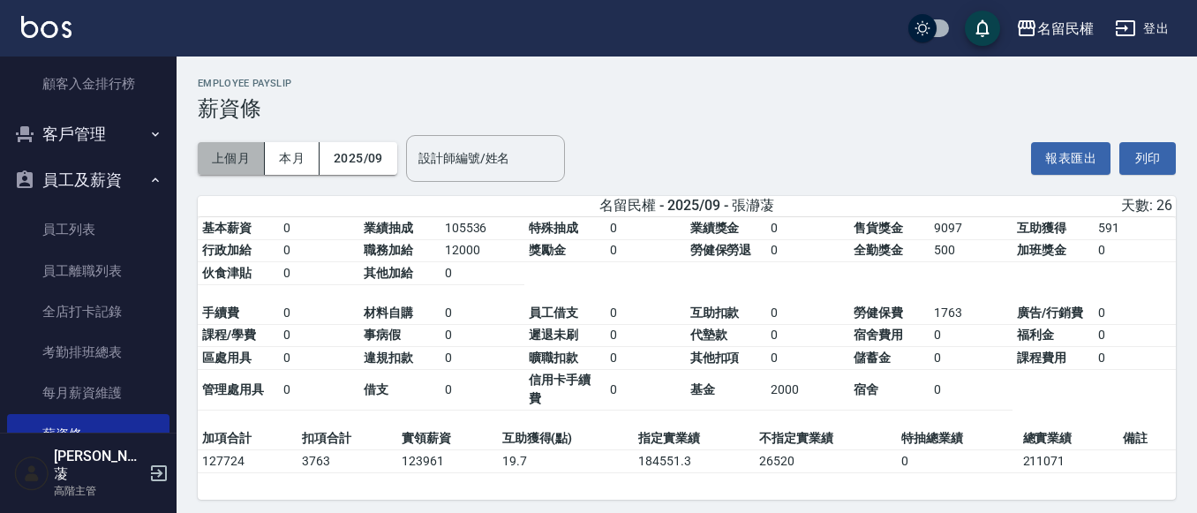
click at [246, 158] on button "上個月" at bounding box center [231, 158] width 67 height 33
click at [333, 155] on button "2025/09" at bounding box center [358, 158] width 78 height 33
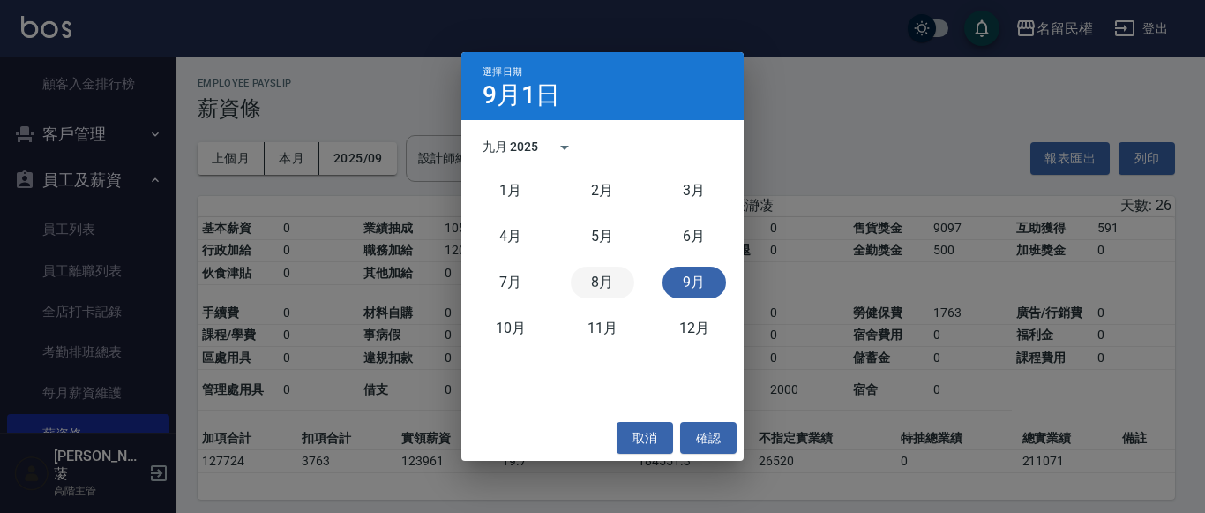
click at [595, 274] on button "8月" at bounding box center [603, 282] width 64 height 32
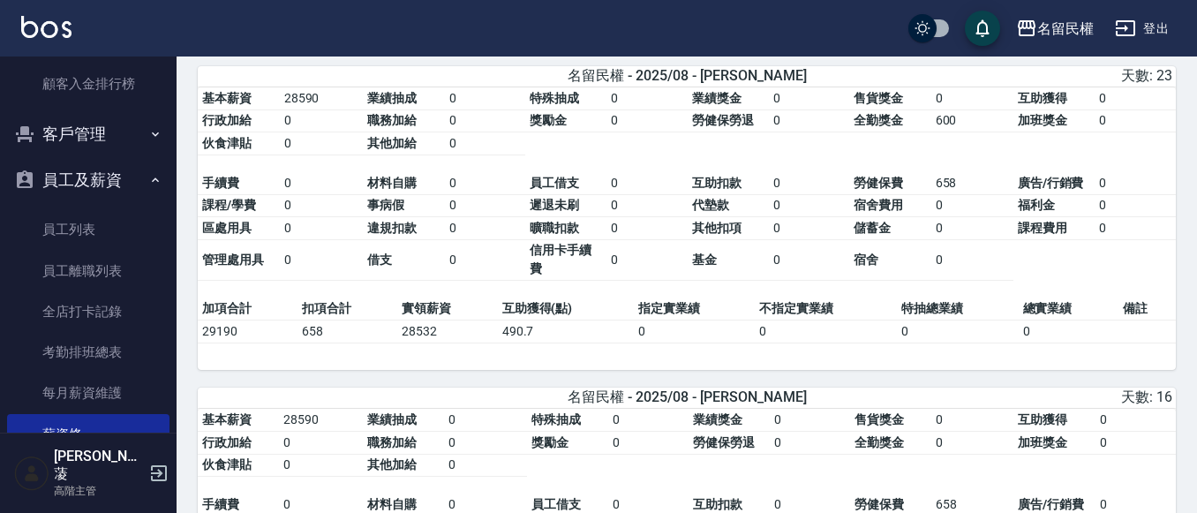
scroll to position [1385, 0]
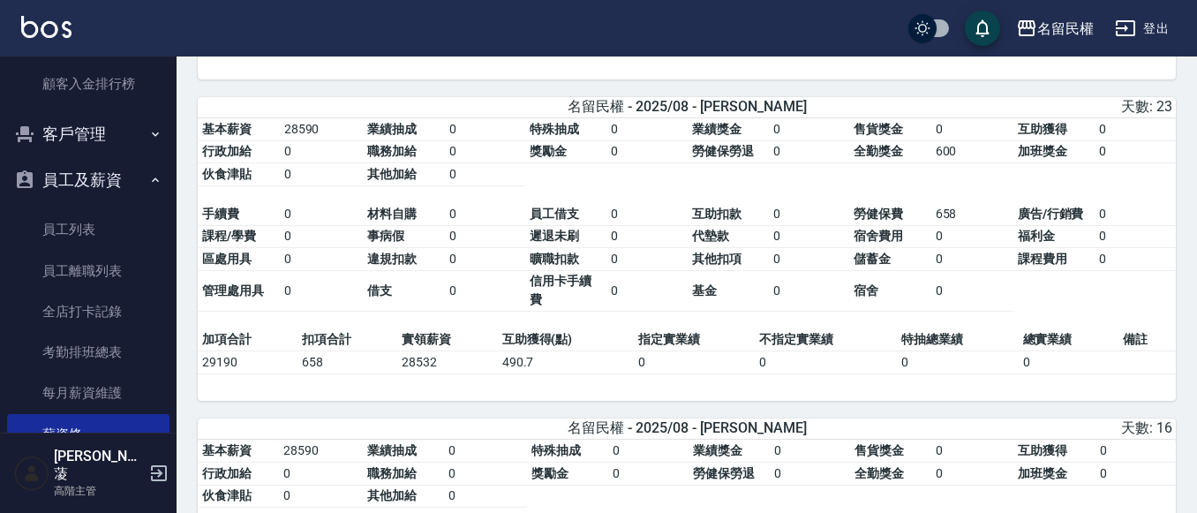
click at [150, 178] on icon "button" at bounding box center [155, 180] width 14 height 14
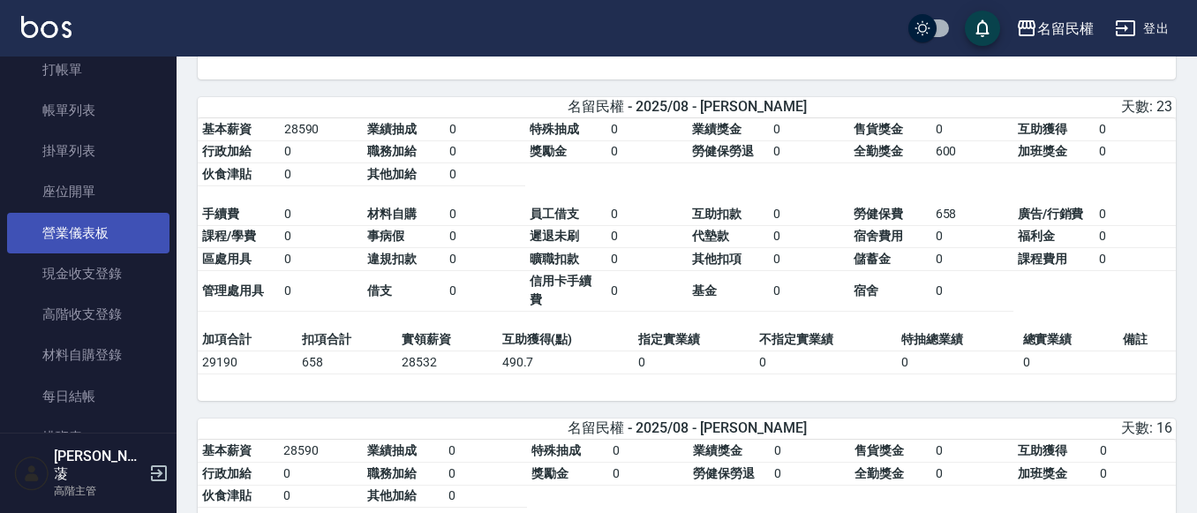
scroll to position [0, 0]
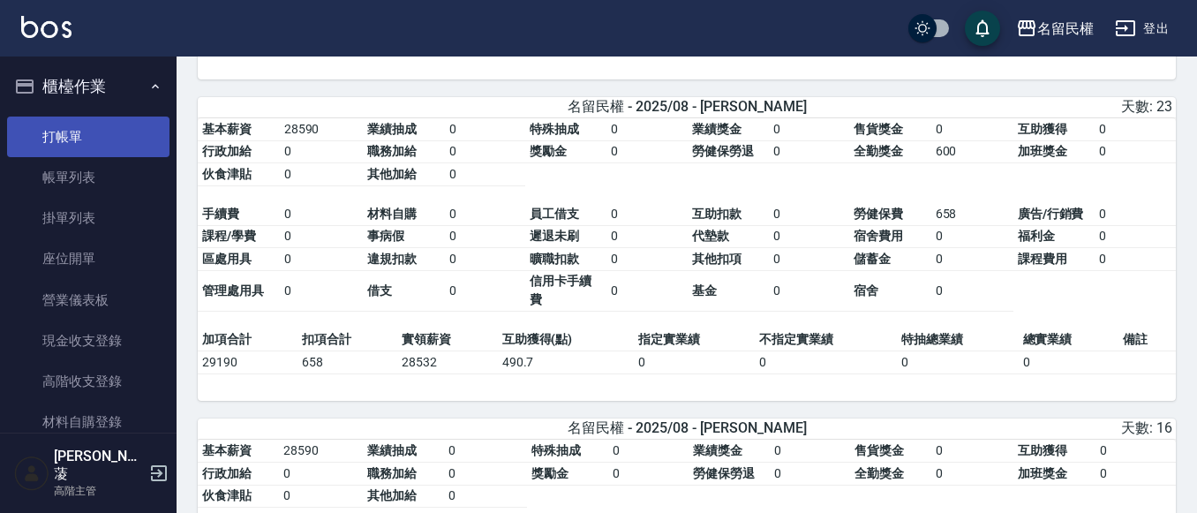
click at [91, 137] on link "打帳單" at bounding box center [88, 136] width 162 height 41
